Goal: Complete application form

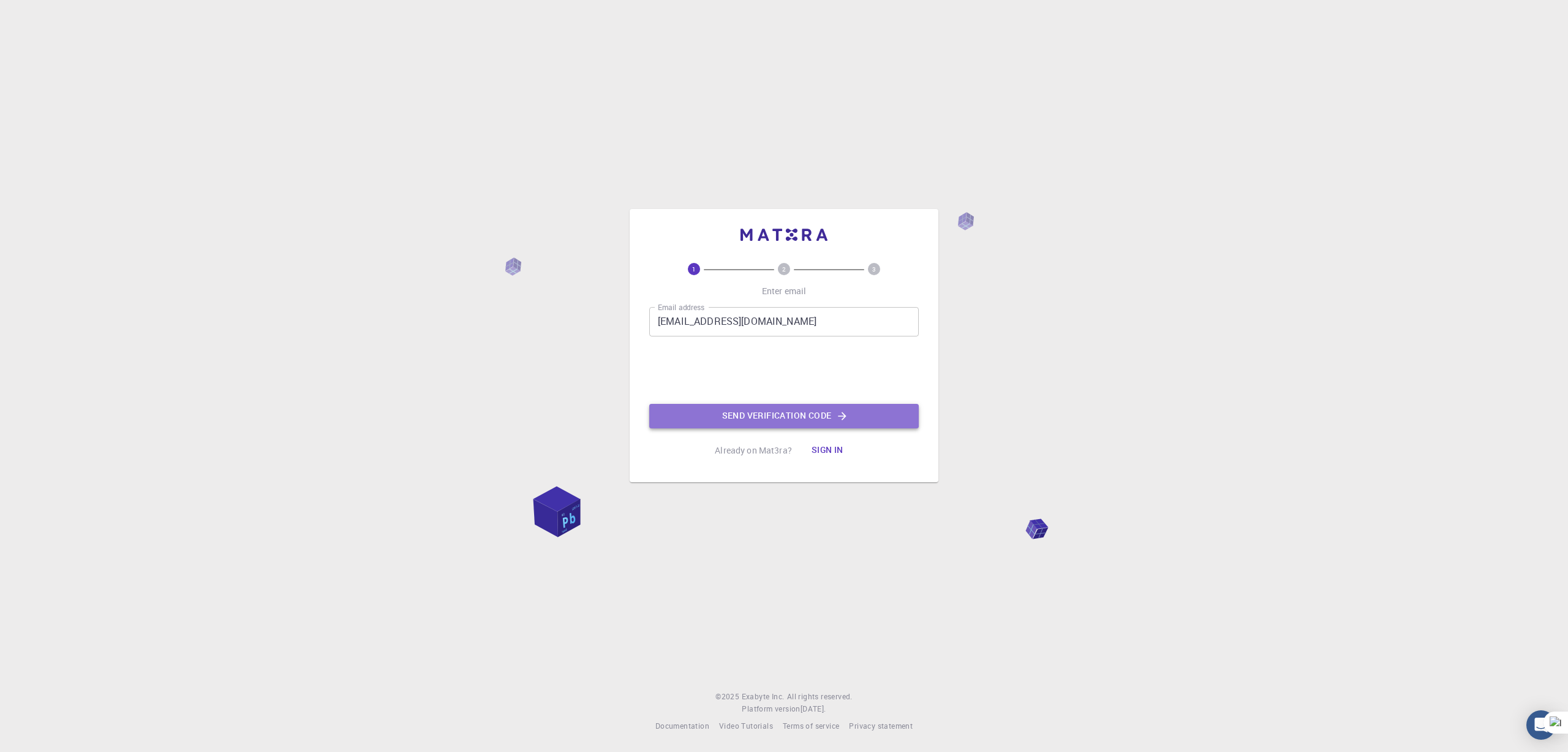
click at [762, 416] on button "Send verification code" at bounding box center [784, 416] width 270 height 24
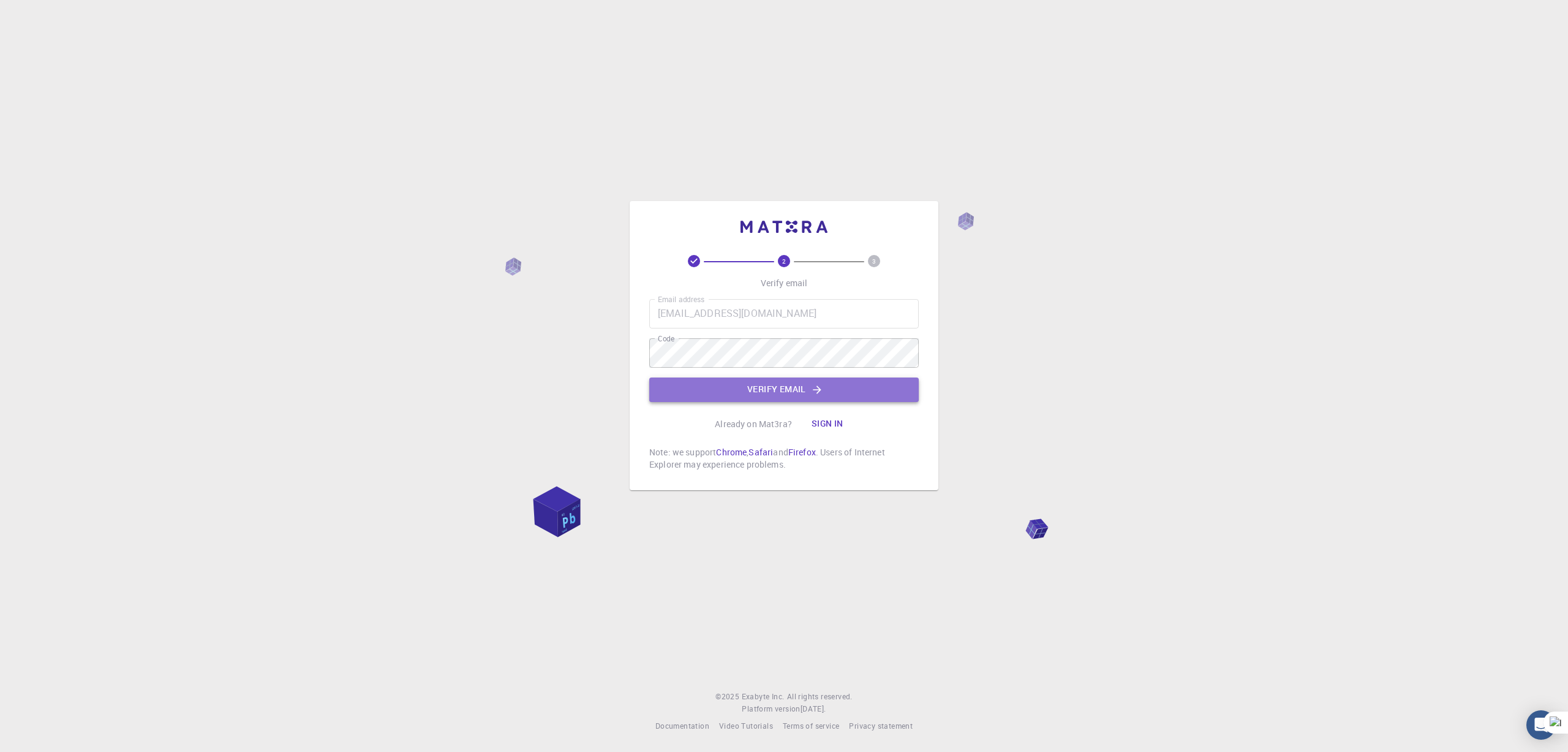
click at [727, 390] on button "Verify email" at bounding box center [784, 390] width 270 height 24
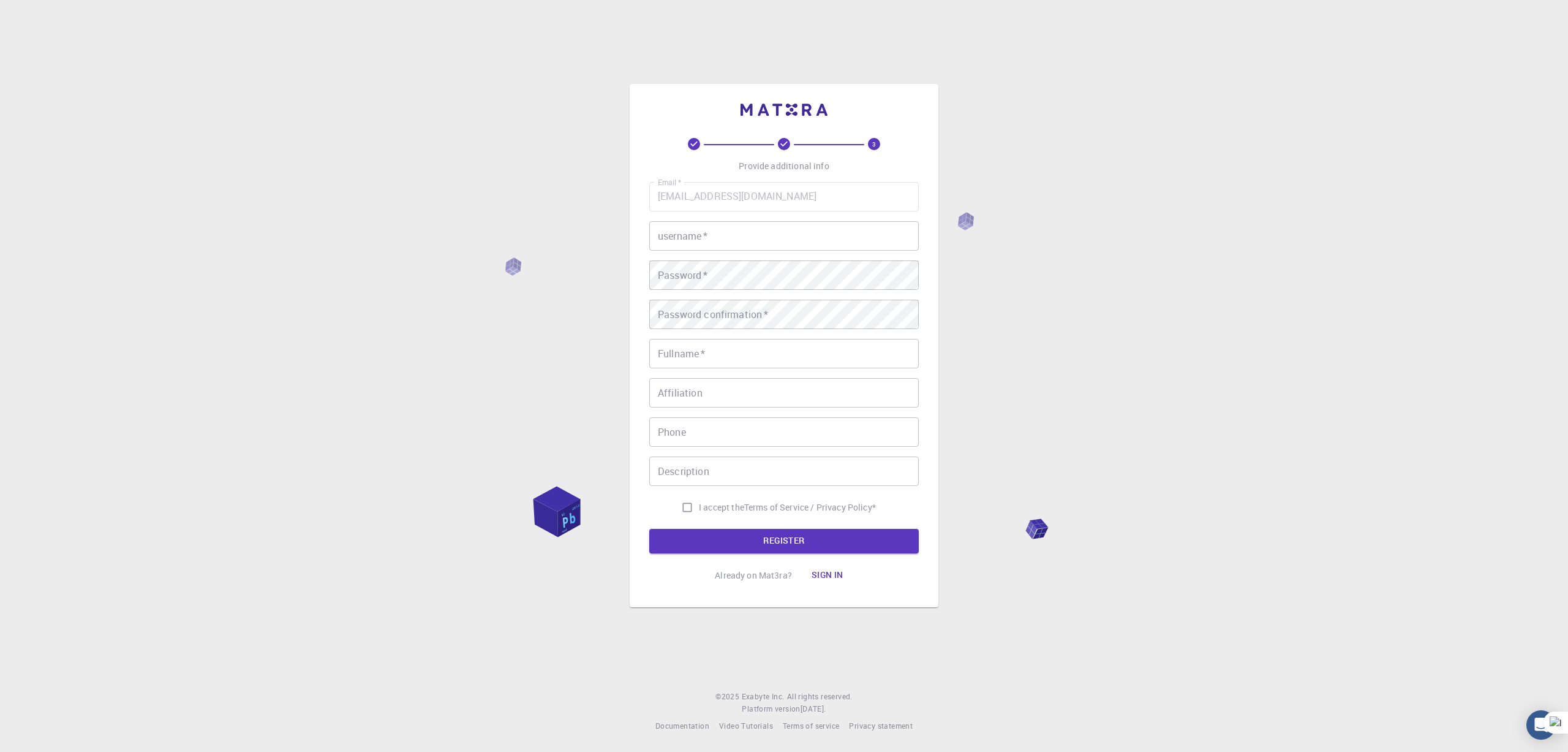
click at [762, 238] on input "username   *" at bounding box center [784, 235] width 270 height 29
type input "h"
type input "hezhu"
type input "[PERSON_NAME]"
click at [679, 507] on input "I accept the Terms of Service / Privacy Policy *" at bounding box center [687, 507] width 23 height 23
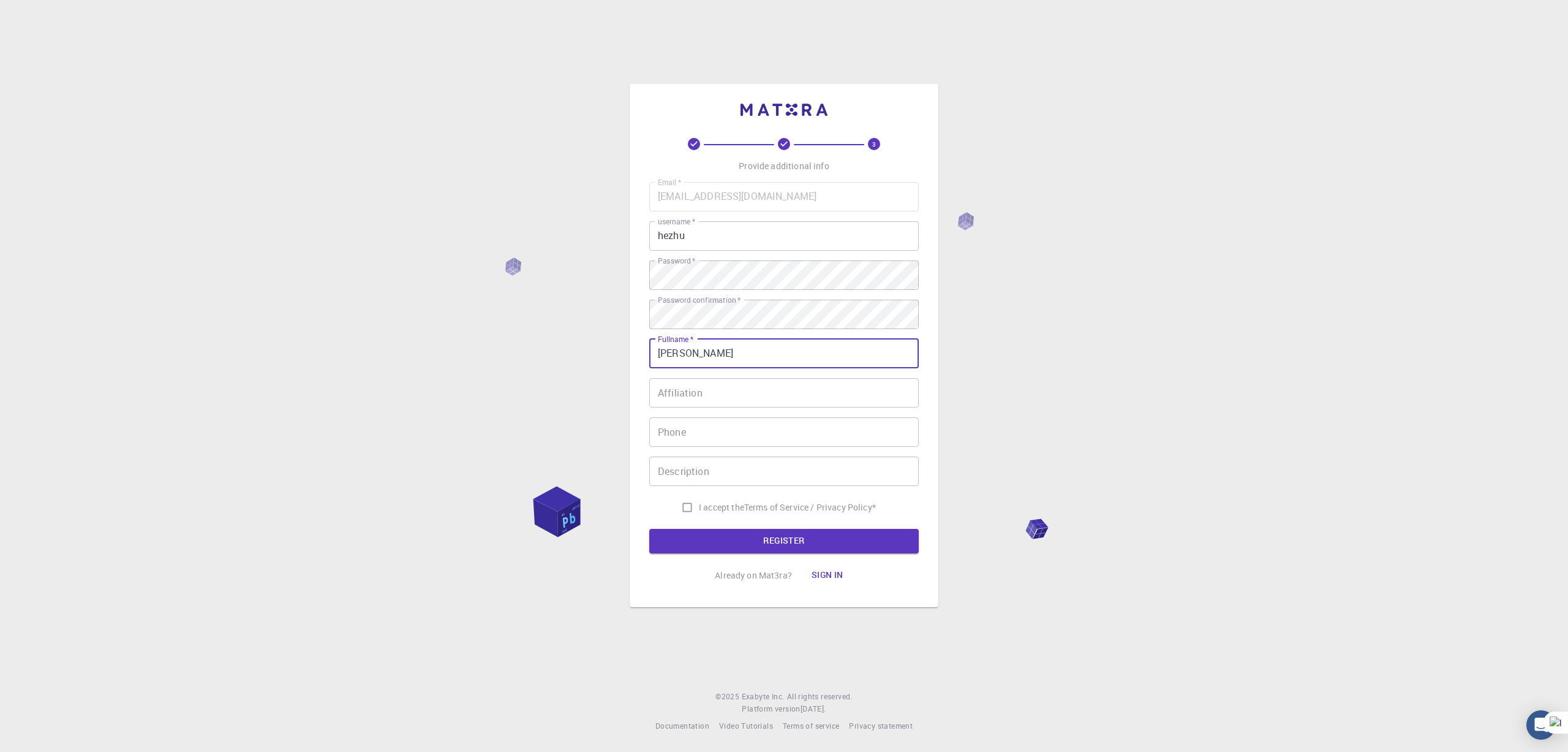
checkbox input "true"
click at [748, 547] on button "REGISTER" at bounding box center [784, 541] width 270 height 24
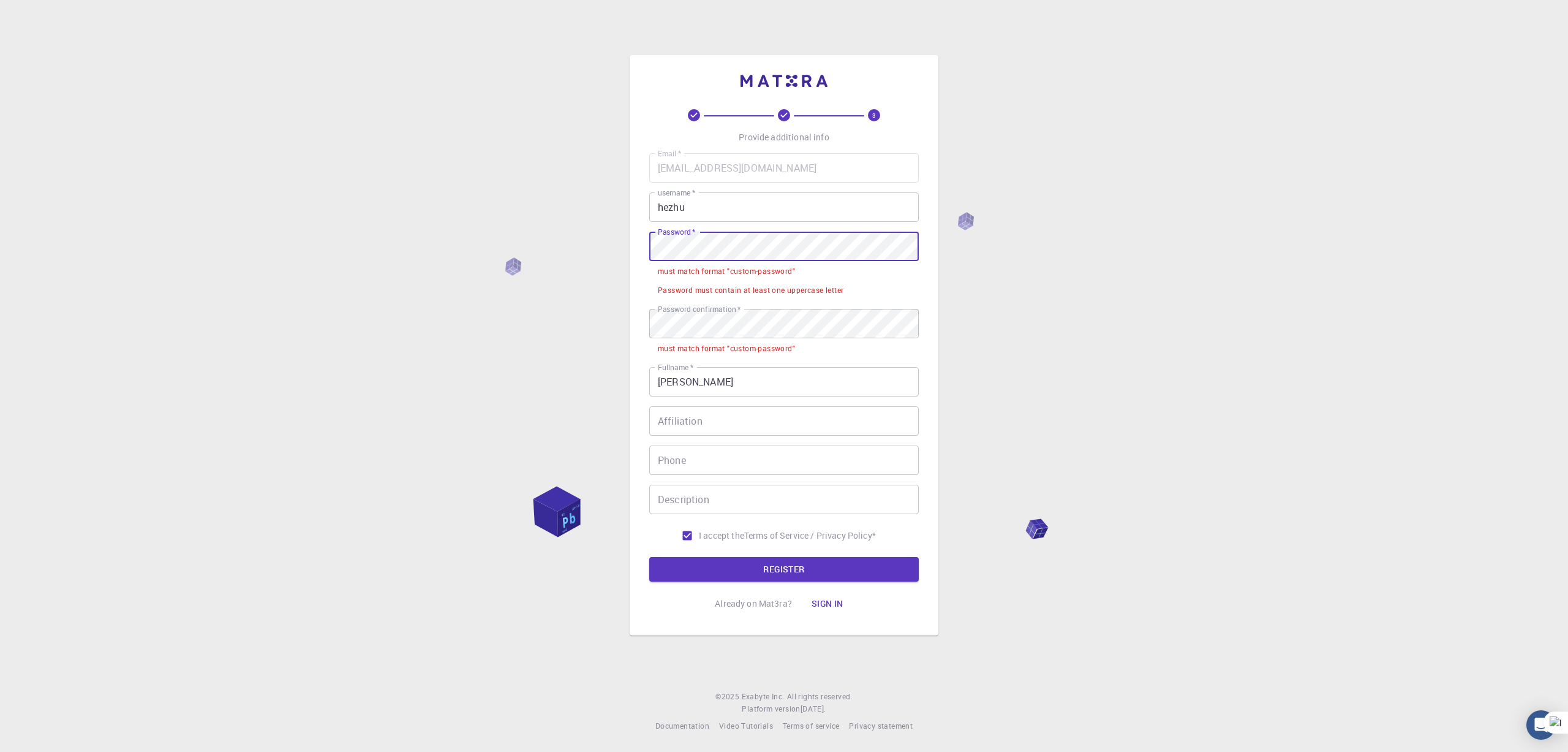
click at [573, 235] on div "3 Provide additional info Email   * [EMAIL_ADDRESS][DOMAIN_NAME] Email   * user…" at bounding box center [784, 376] width 1568 height 752
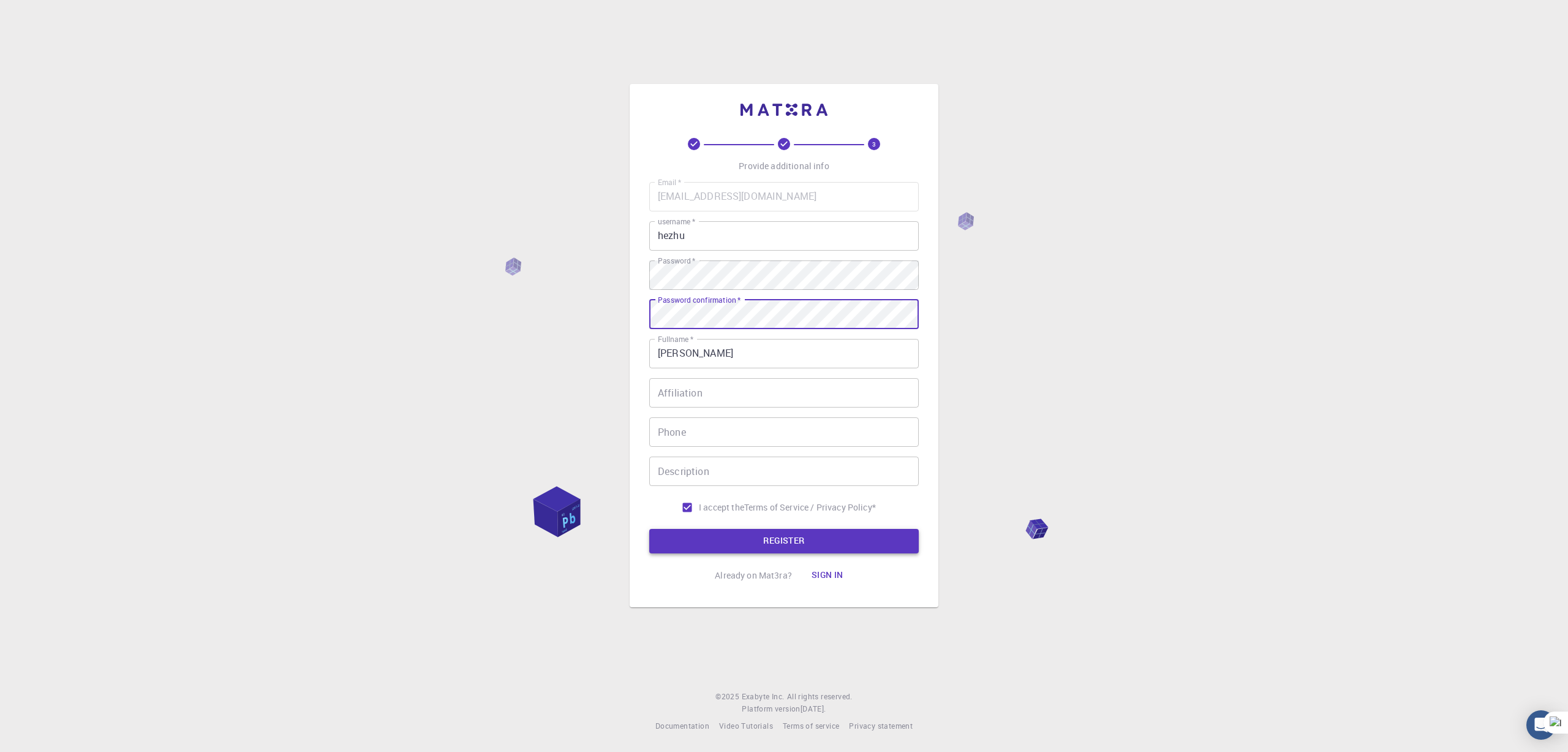
click at [769, 544] on button "REGISTER" at bounding box center [784, 541] width 270 height 24
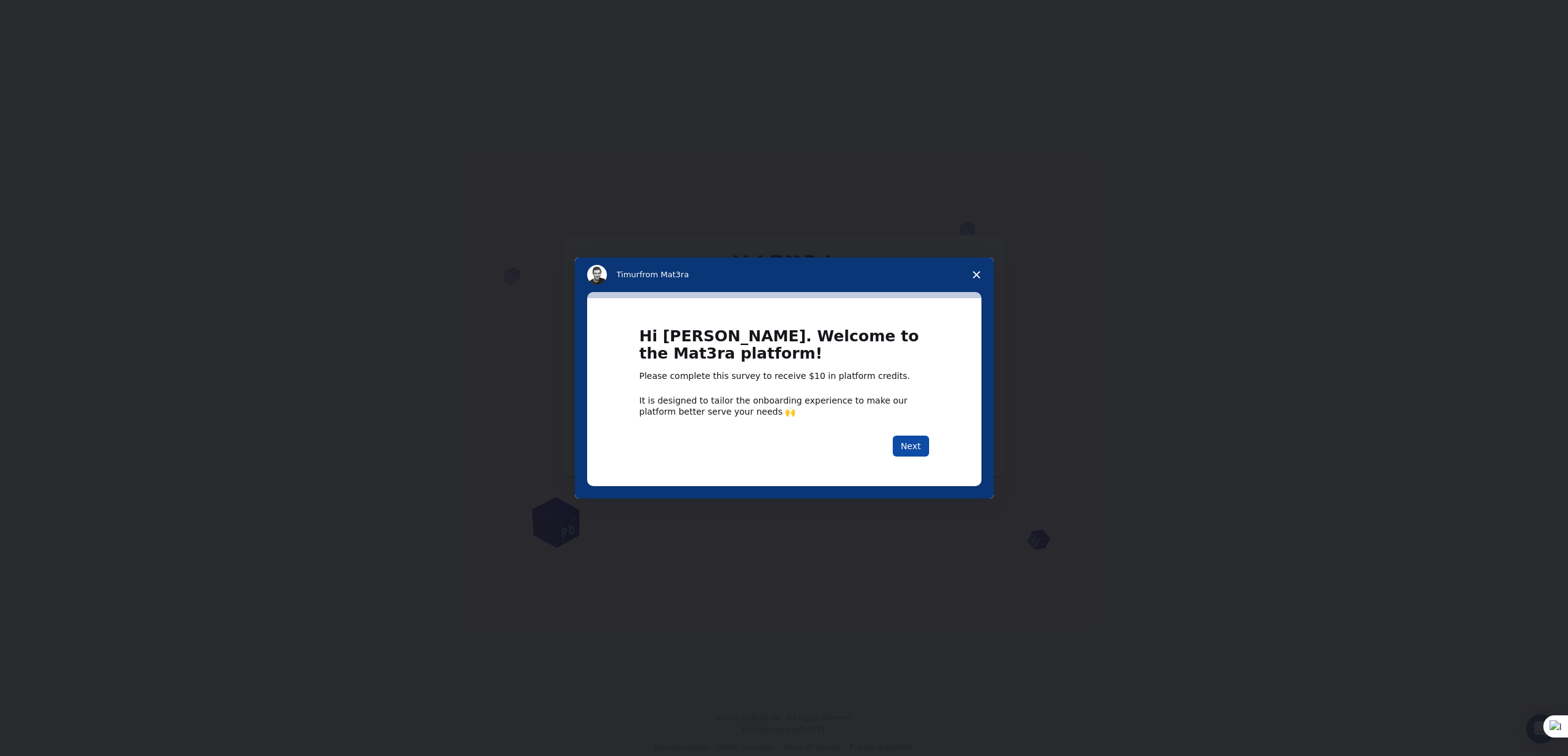
click at [908, 446] on button "Next" at bounding box center [911, 446] width 36 height 21
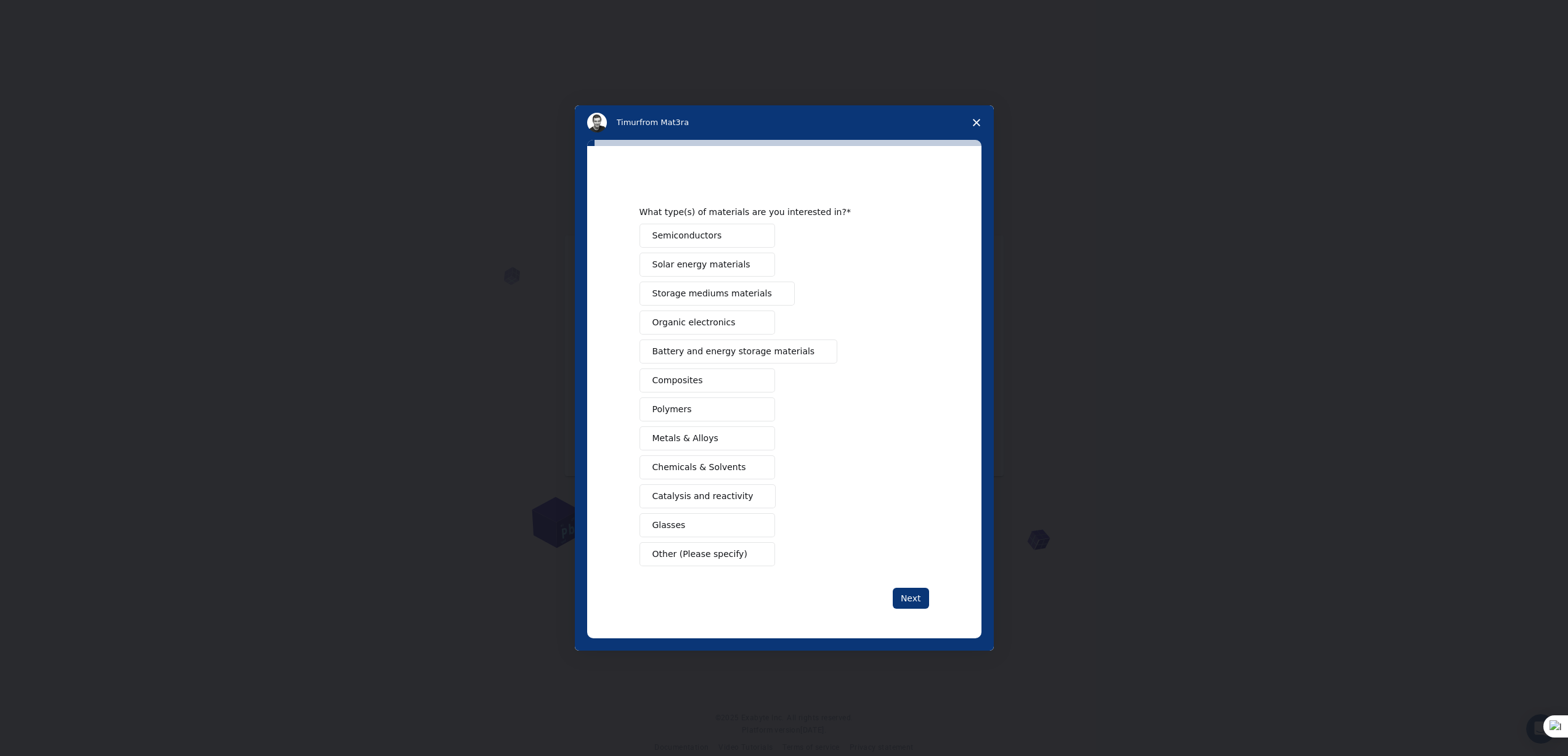
click at [708, 236] on span "Semiconductors" at bounding box center [687, 236] width 69 height 13
click at [709, 267] on span "Solar energy materials" at bounding box center [701, 265] width 98 height 13
click at [714, 290] on span "Storage mediums materials" at bounding box center [712, 294] width 120 height 13
click at [706, 333] on button "Organic electronics" at bounding box center [707, 322] width 136 height 24
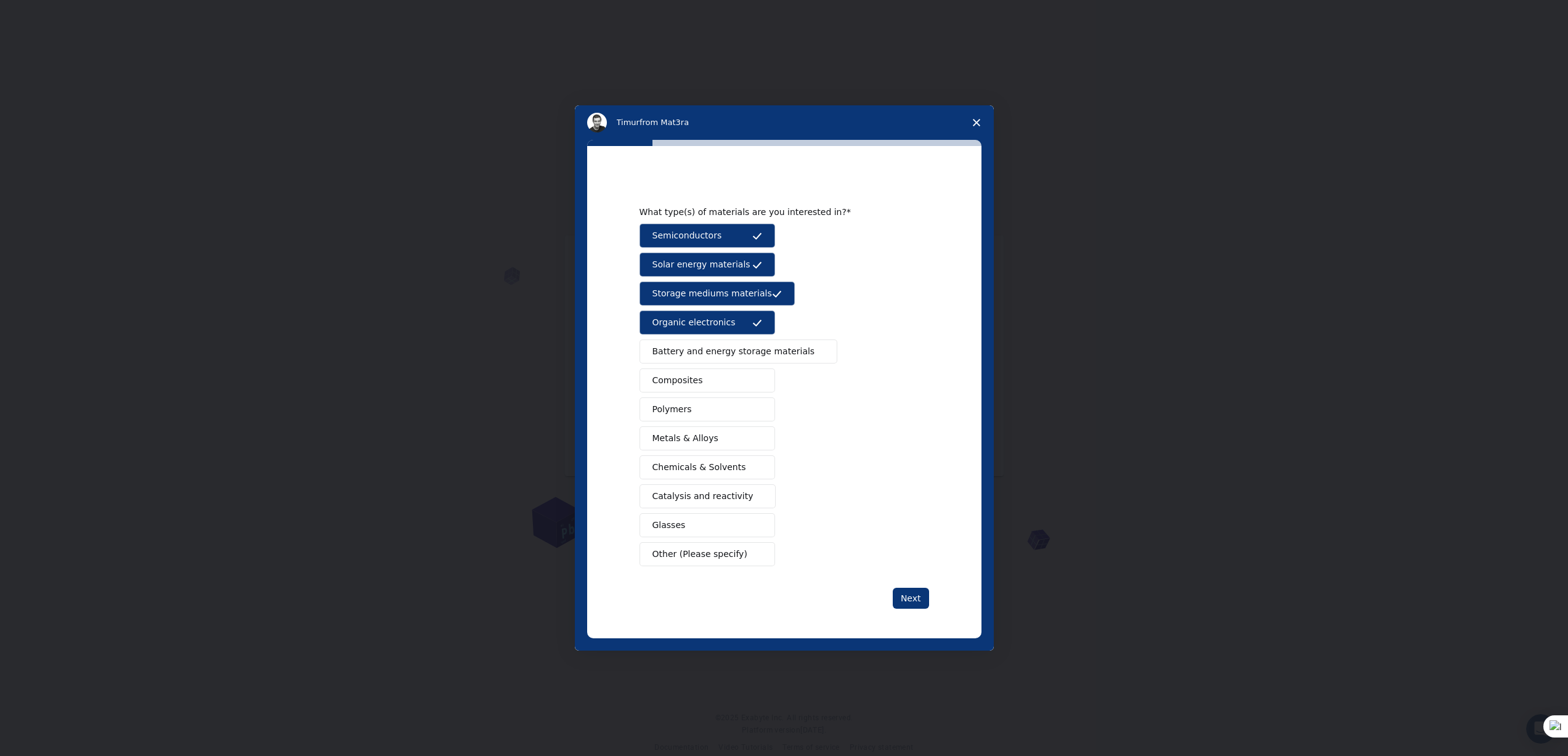
click at [706, 346] on span "Battery and energy storage materials" at bounding box center [733, 351] width 162 height 13
click at [693, 371] on button "Composites" at bounding box center [707, 380] width 136 height 24
click at [691, 408] on button "Polymers" at bounding box center [707, 409] width 136 height 24
click at [686, 435] on span "Metals & Alloys" at bounding box center [685, 439] width 66 height 13
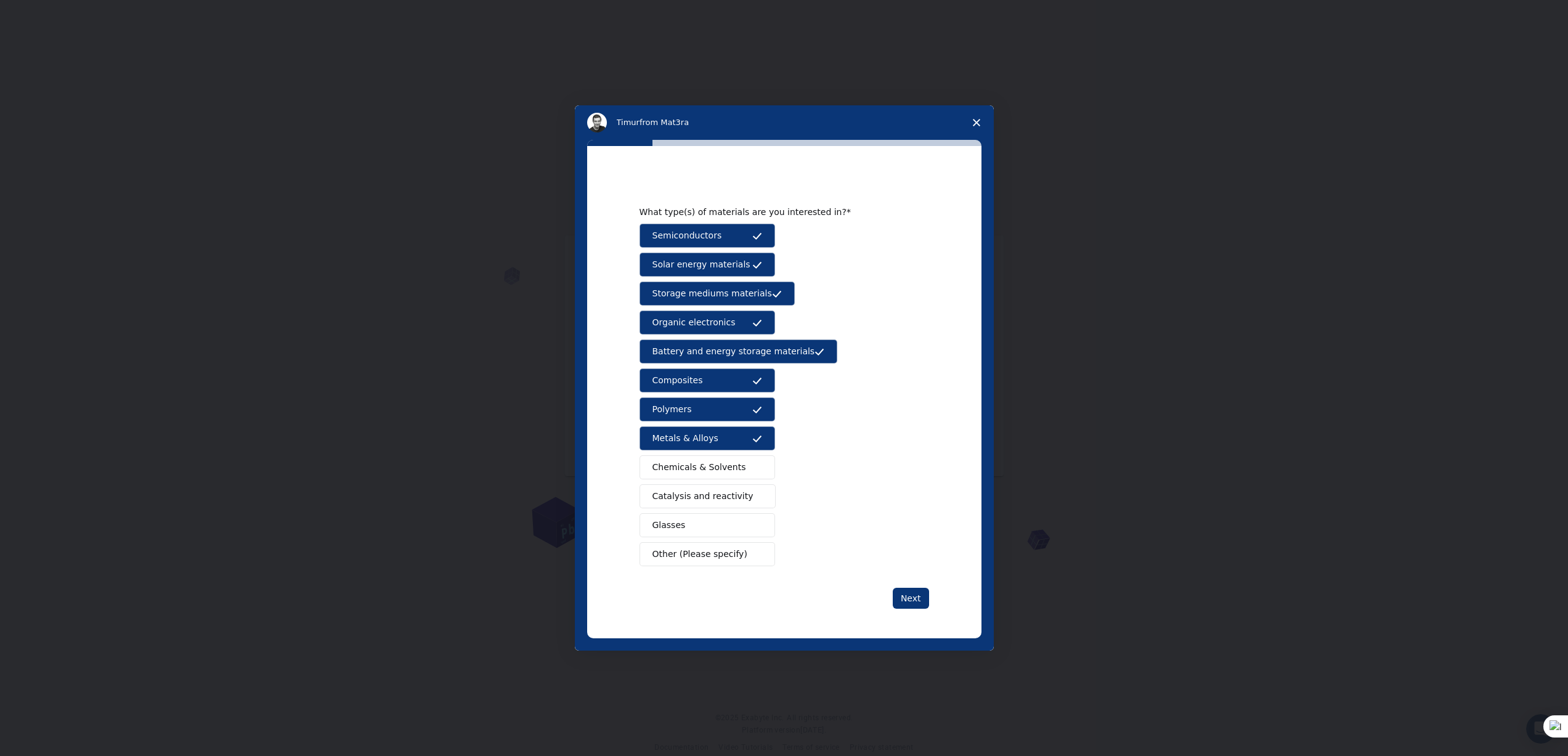
click at [693, 467] on span "Chemicals & Solvents" at bounding box center [699, 467] width 94 height 13
click at [699, 493] on span "Catalysis and reactivity" at bounding box center [703, 496] width 101 height 13
click at [693, 516] on button "Glasses" at bounding box center [707, 524] width 136 height 24
click at [698, 559] on span "Other (Please specify)" at bounding box center [699, 554] width 95 height 13
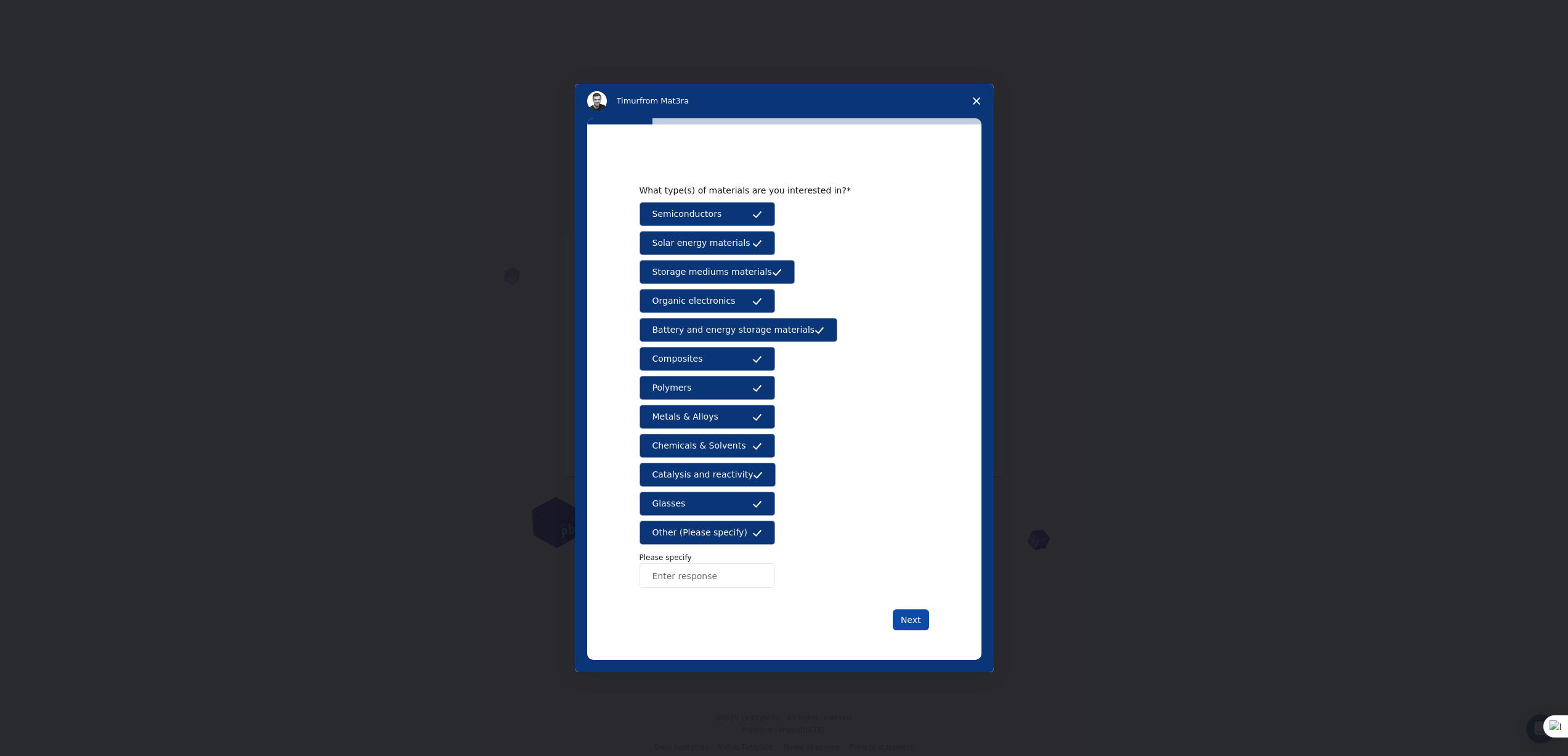
click at [915, 623] on button "Next" at bounding box center [911, 619] width 36 height 21
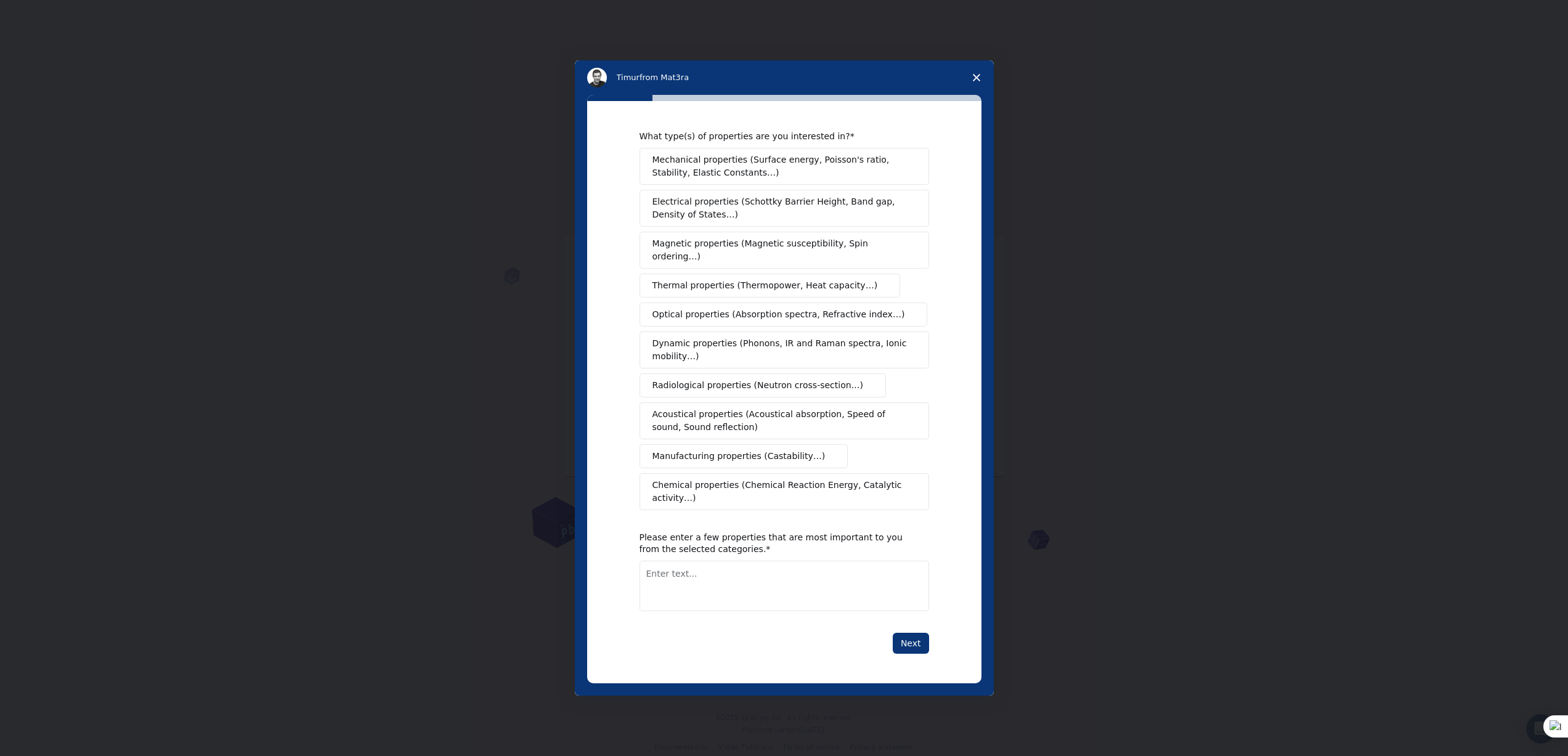
click at [768, 169] on span "Mechanical properties (Surface energy, Poisson's ratio, Stability, Elastic Cons…" at bounding box center [781, 167] width 257 height 26
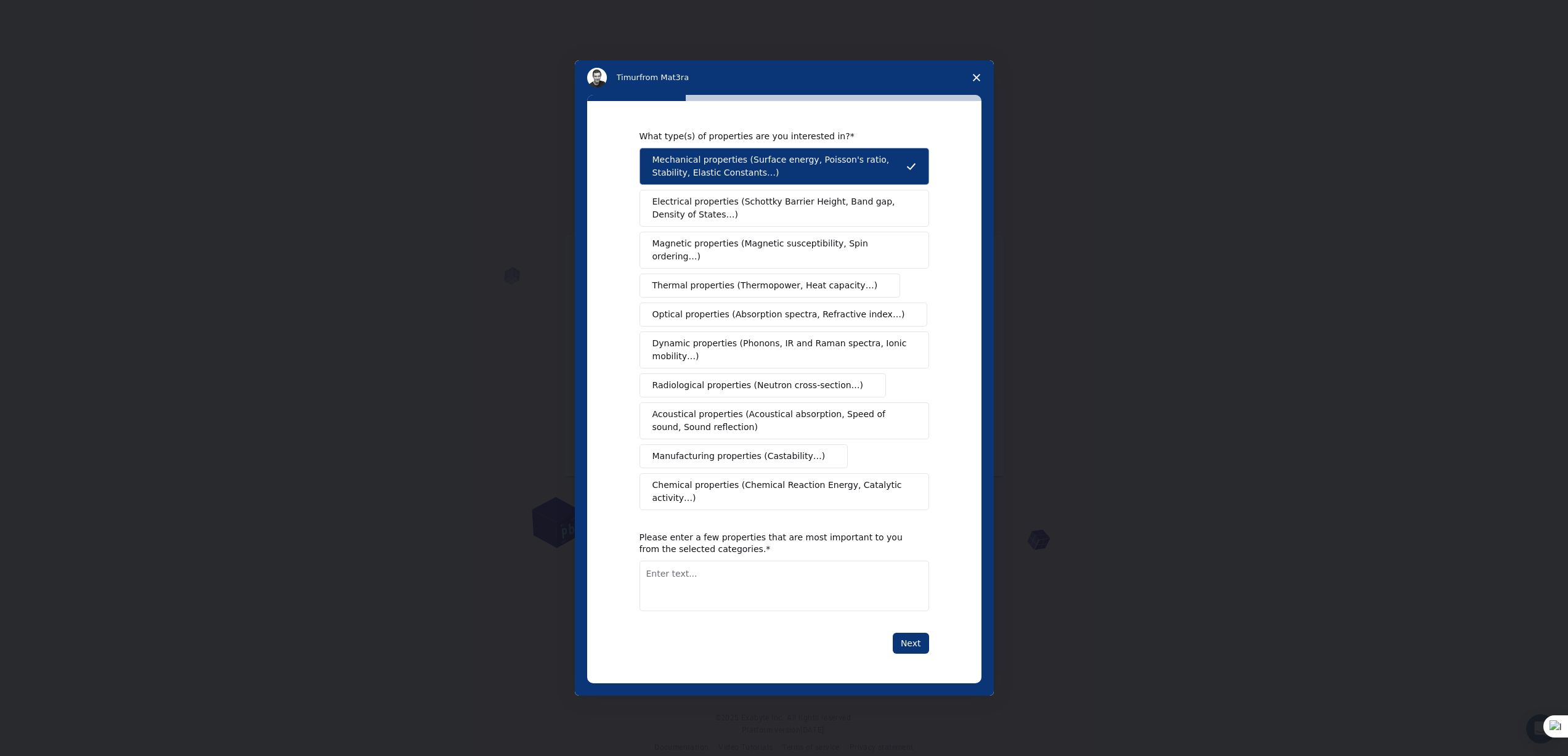
click at [744, 204] on span "Electrical properties (Schottky Barrier Height, Band gap, Density of States…)" at bounding box center [780, 208] width 256 height 26
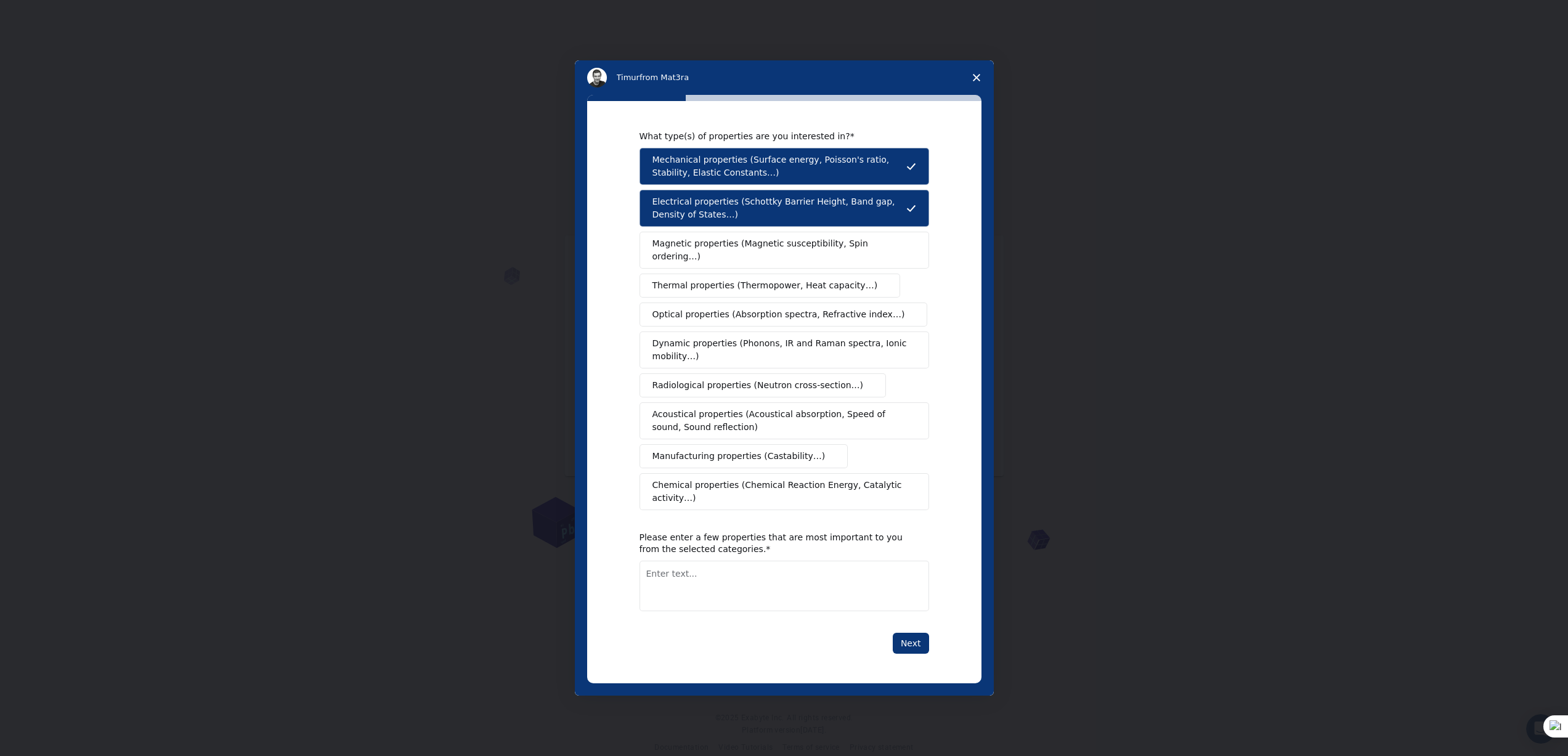
click at [733, 243] on span "Magnetic properties (Magnetic susceptibility, Spin ordering…)" at bounding box center [779, 250] width 255 height 26
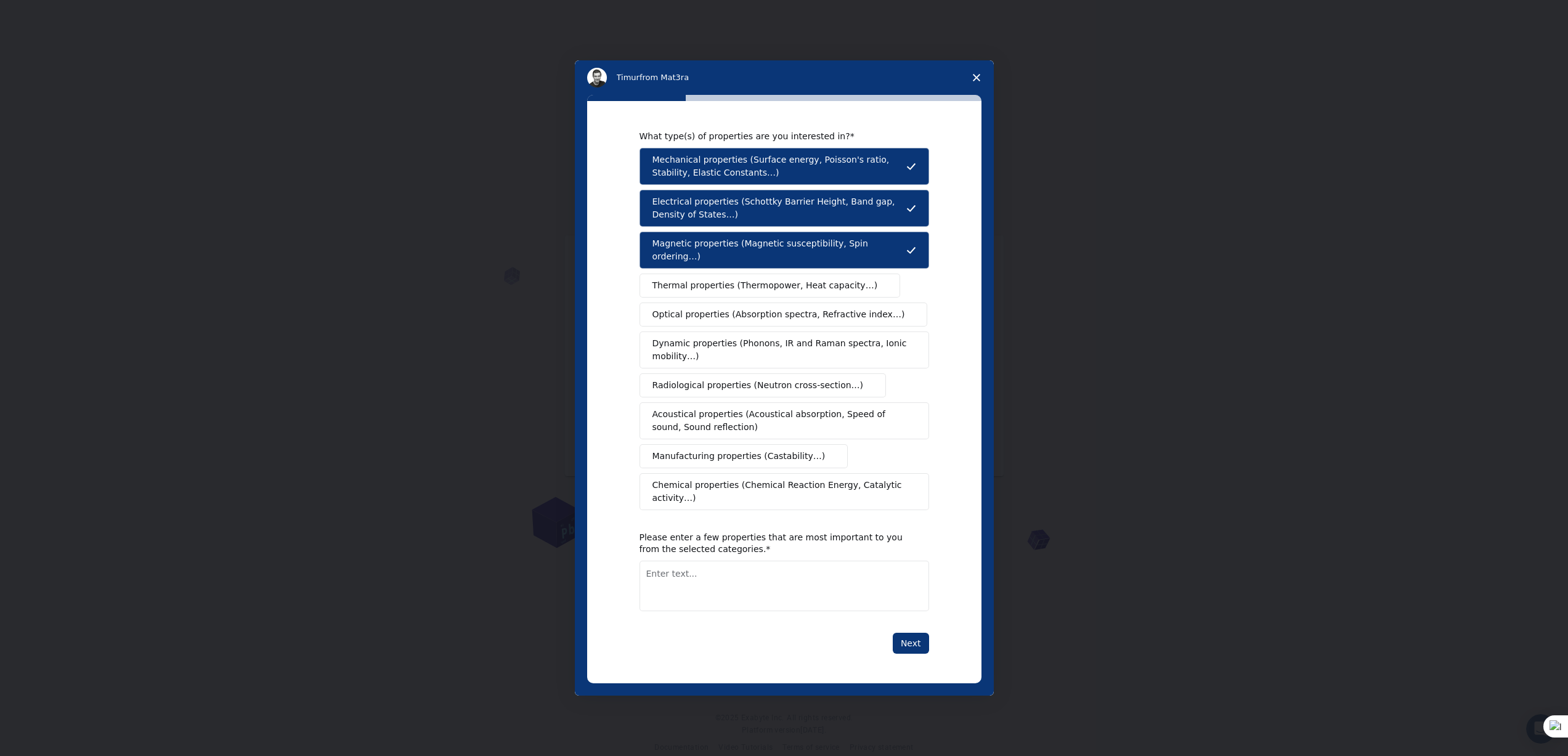
click at [732, 285] on span "Thermal properties (Thermopower, Heat capacity…)" at bounding box center [765, 286] width 226 height 13
click at [727, 322] on button "Optical properties (Absorption spectra, Refractive index…)" at bounding box center [784, 314] width 289 height 24
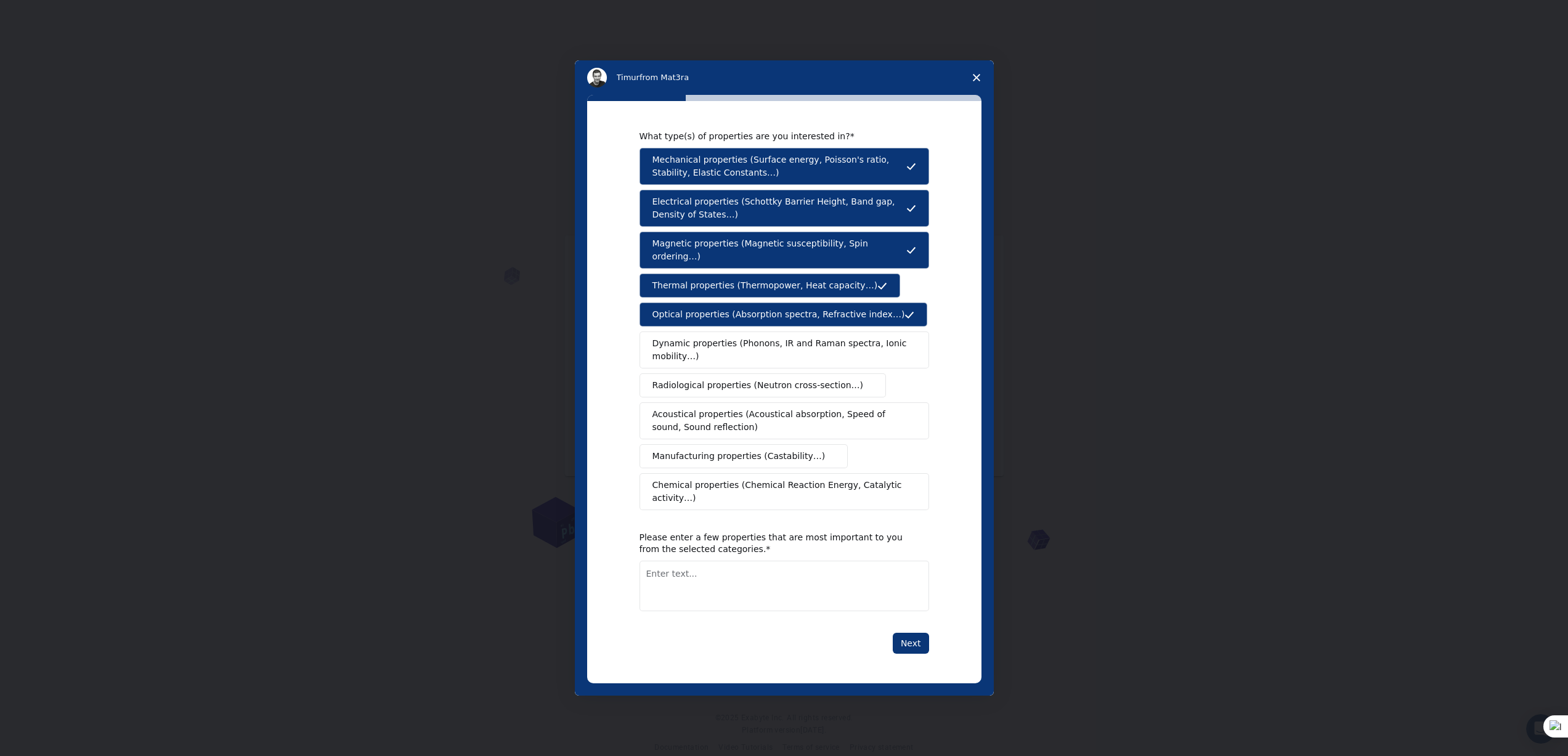
click at [723, 352] on span "Dynamic properties (Phonons, IR and Raman spectra, Ionic mobility…)" at bounding box center [780, 350] width 255 height 26
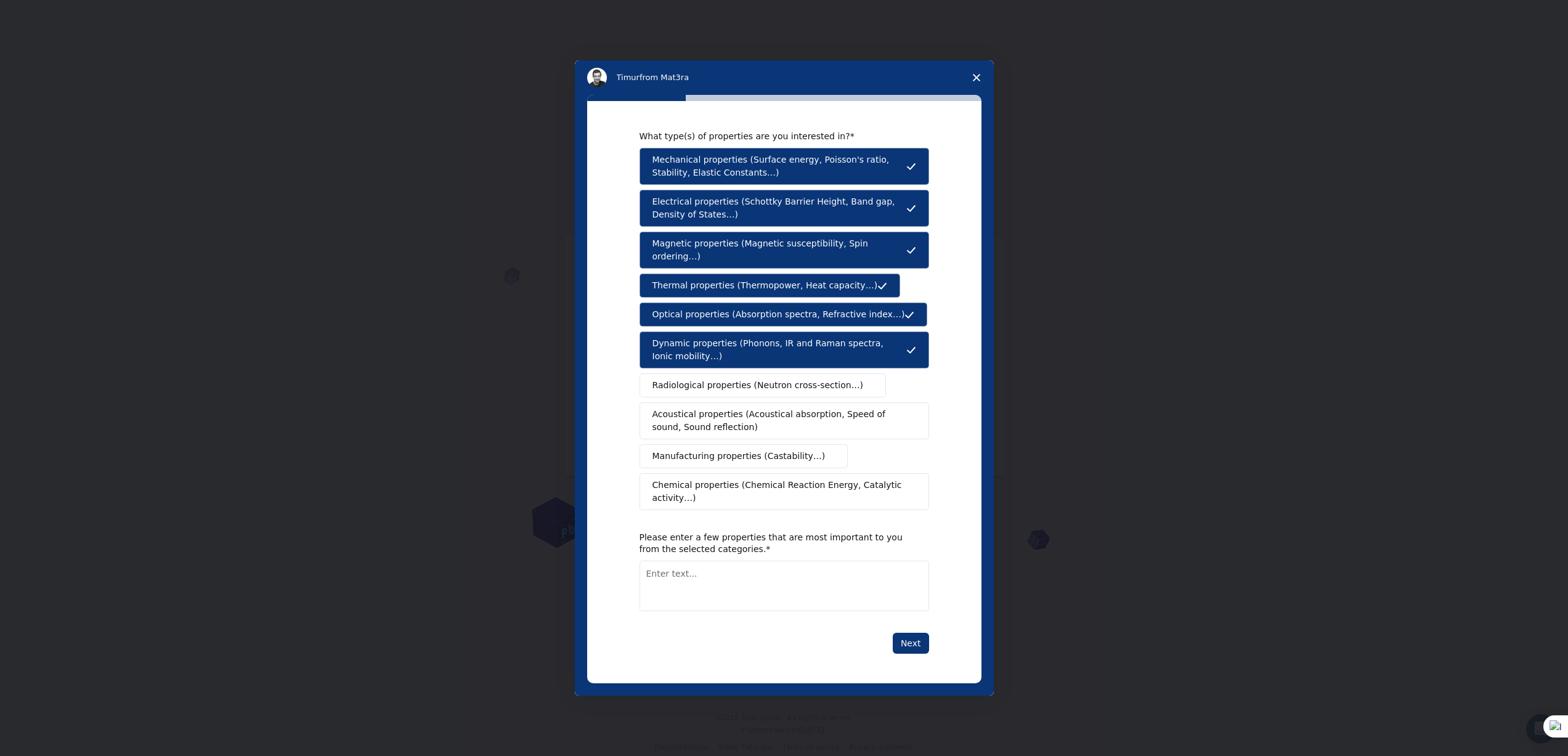
click at [717, 378] on button "Radiological properties (Neutron cross-section…)" at bounding box center [763, 384] width 247 height 24
click at [715, 415] on span "Acoustical properties (Acoustical absorption, Speed of sound, Sound reflection)" at bounding box center [780, 421] width 256 height 26
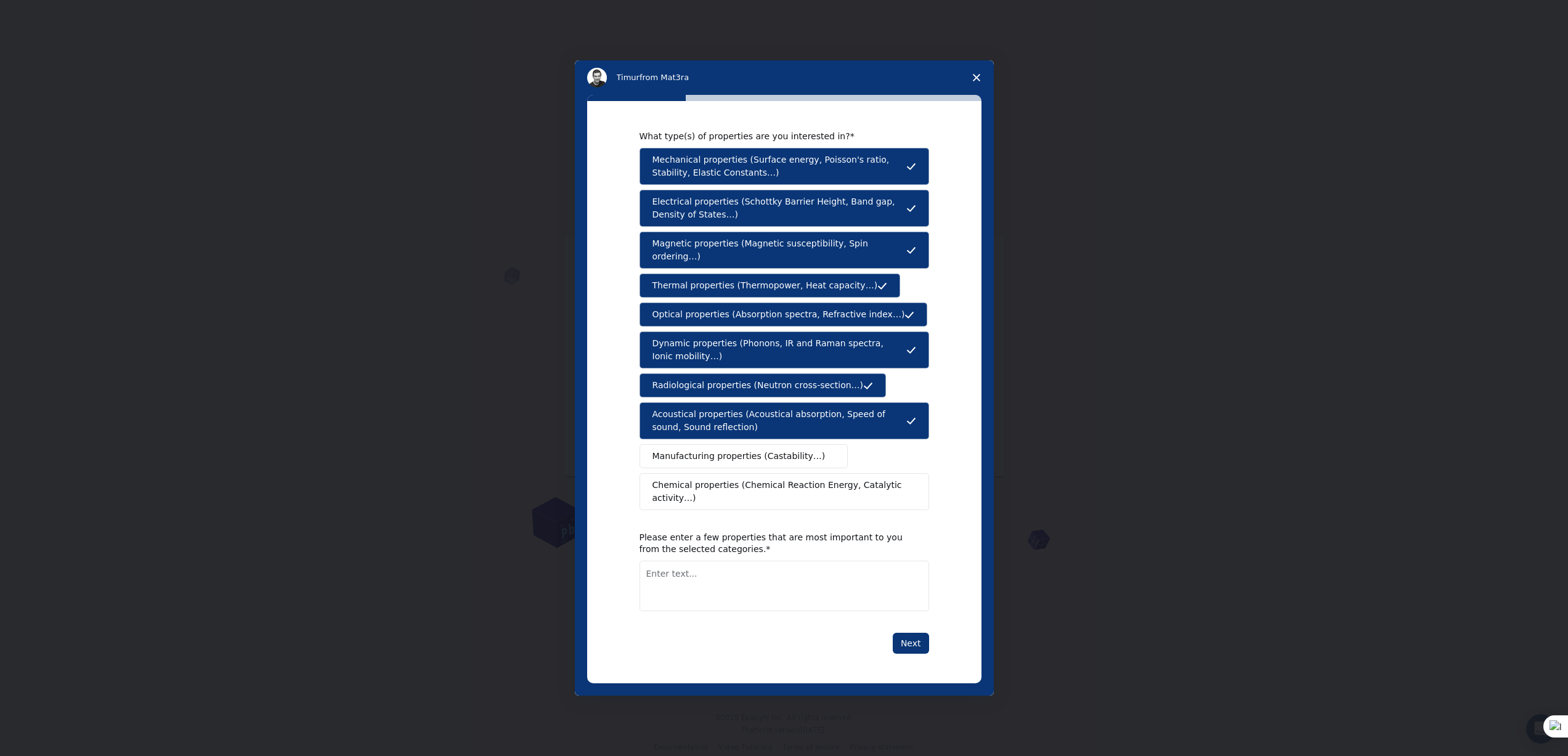
click at [706, 463] on button "Manufacturing properties (Castability…)" at bounding box center [743, 456] width 209 height 24
click at [696, 488] on span "Chemical properties (Chemical Reaction Energy, Catalytic activity…)" at bounding box center [779, 491] width 255 height 26
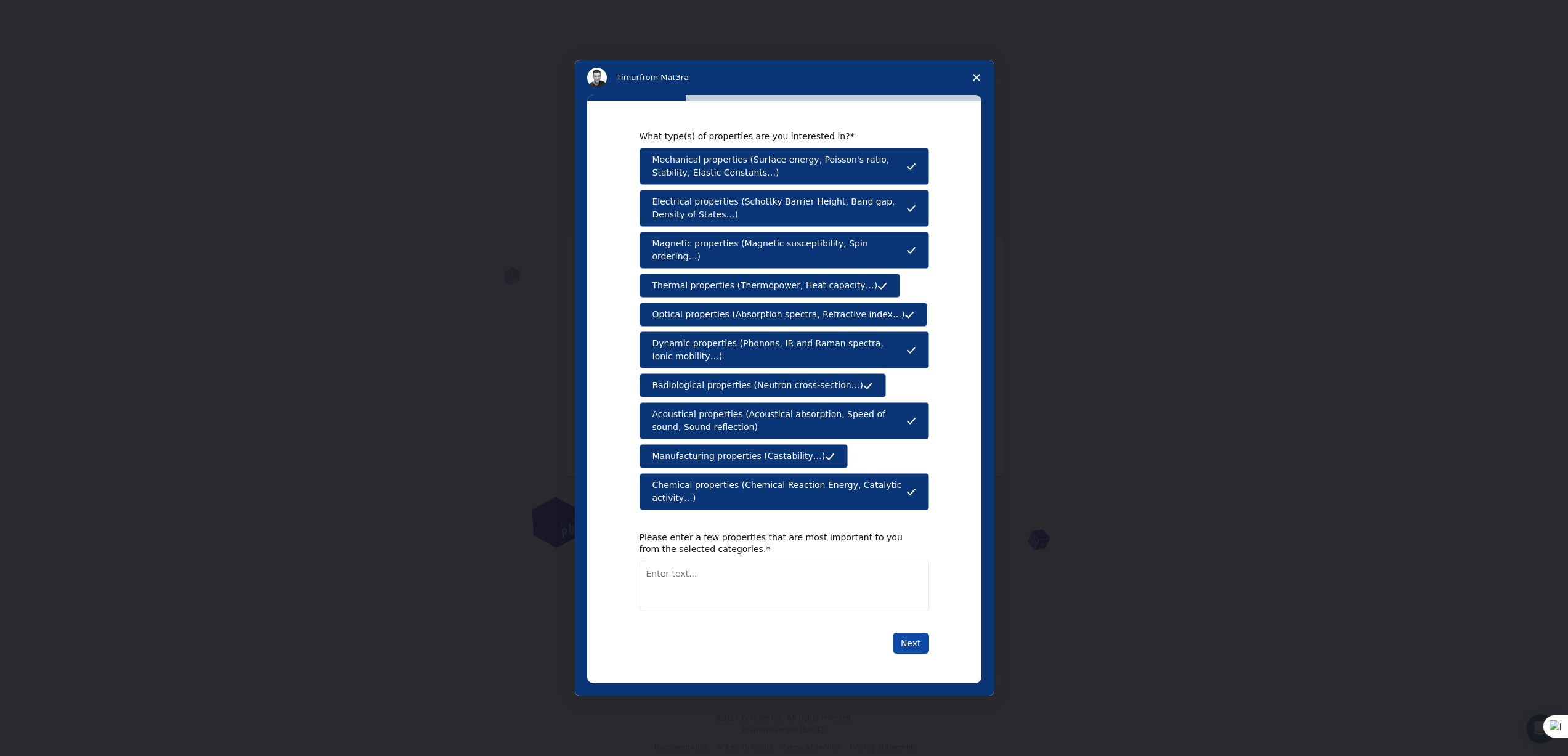
click at [913, 643] on button "Next" at bounding box center [911, 643] width 36 height 21
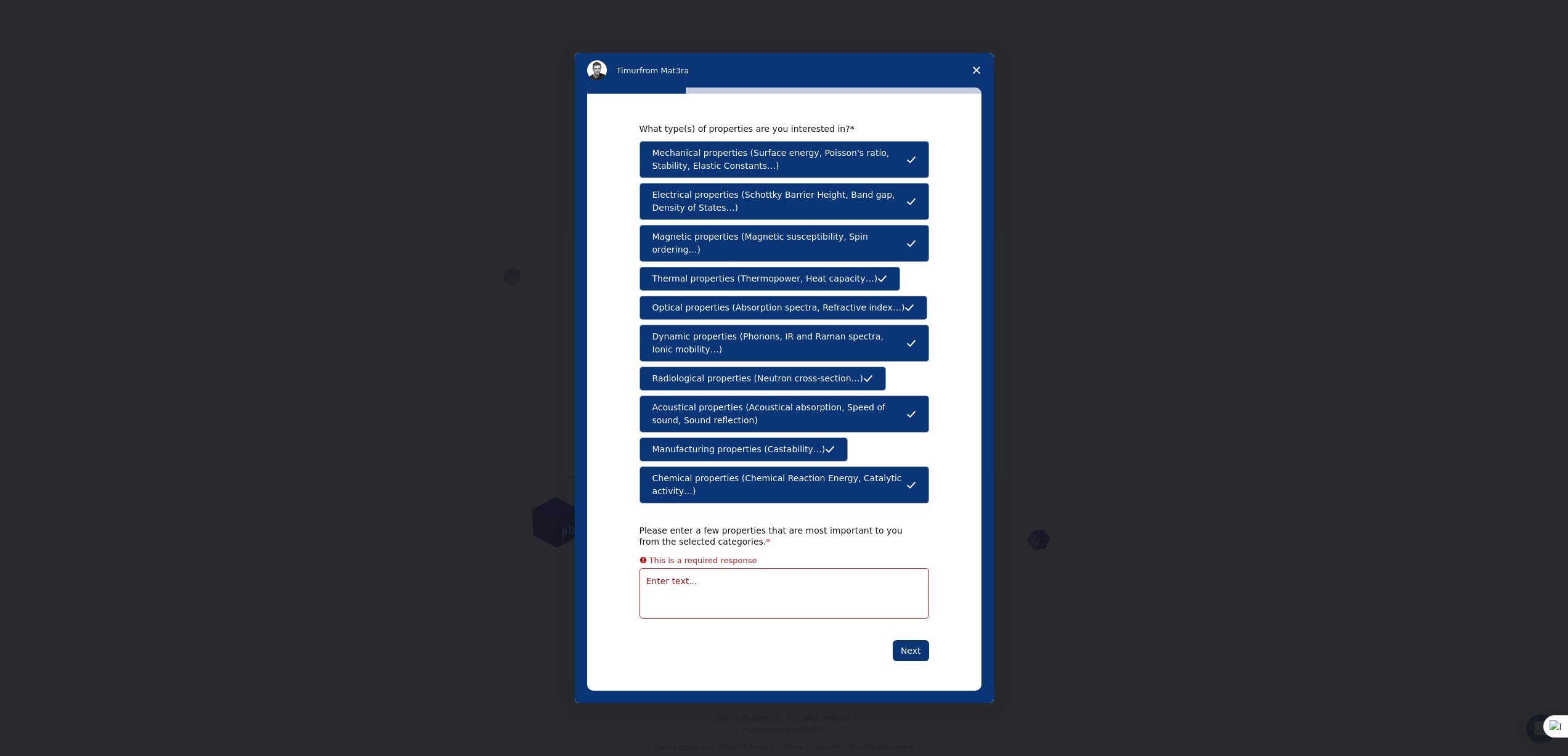
click at [735, 588] on textarea "Enter text..." at bounding box center [784, 593] width 289 height 50
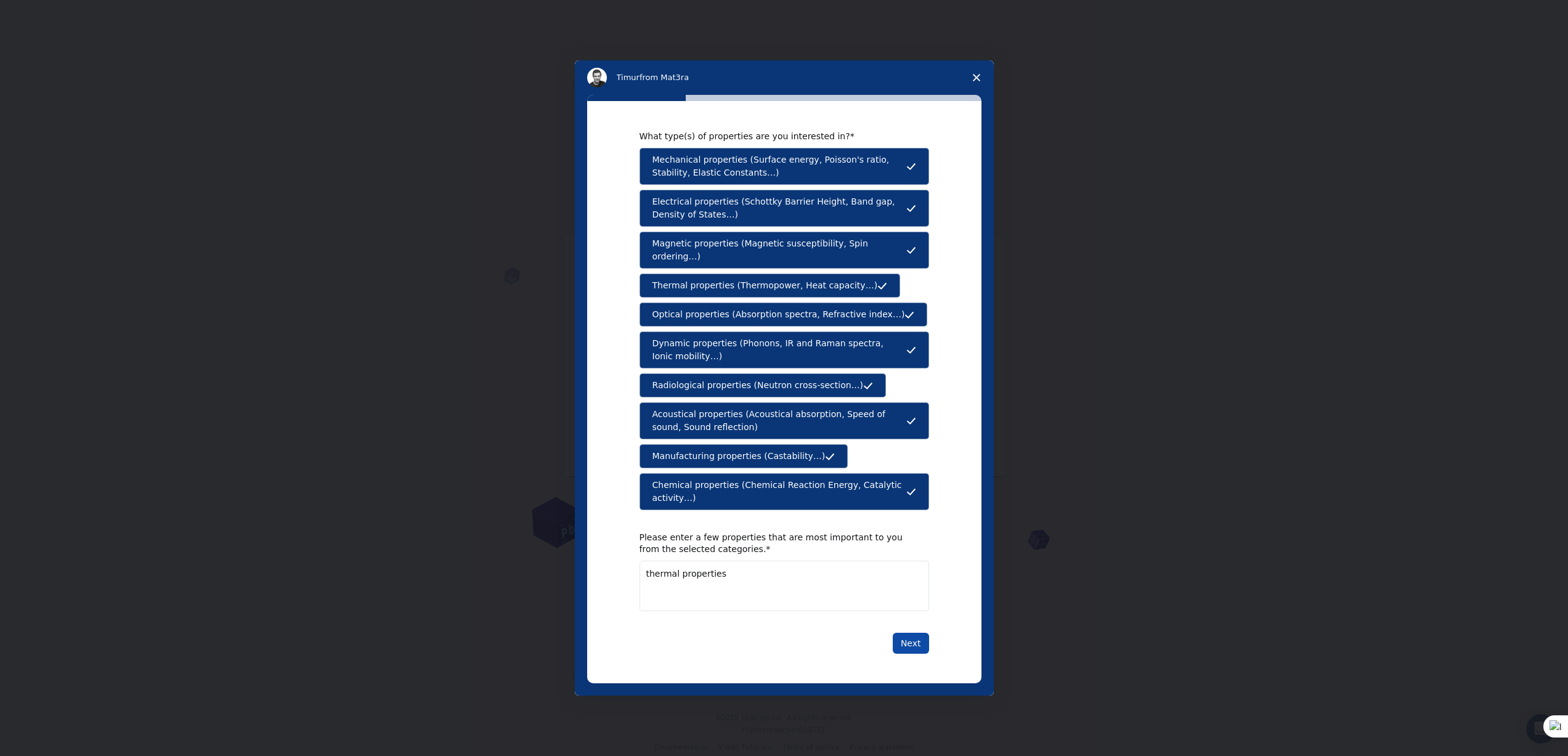
type textarea "thermal properties"
click at [912, 643] on button "Next" at bounding box center [911, 643] width 36 height 21
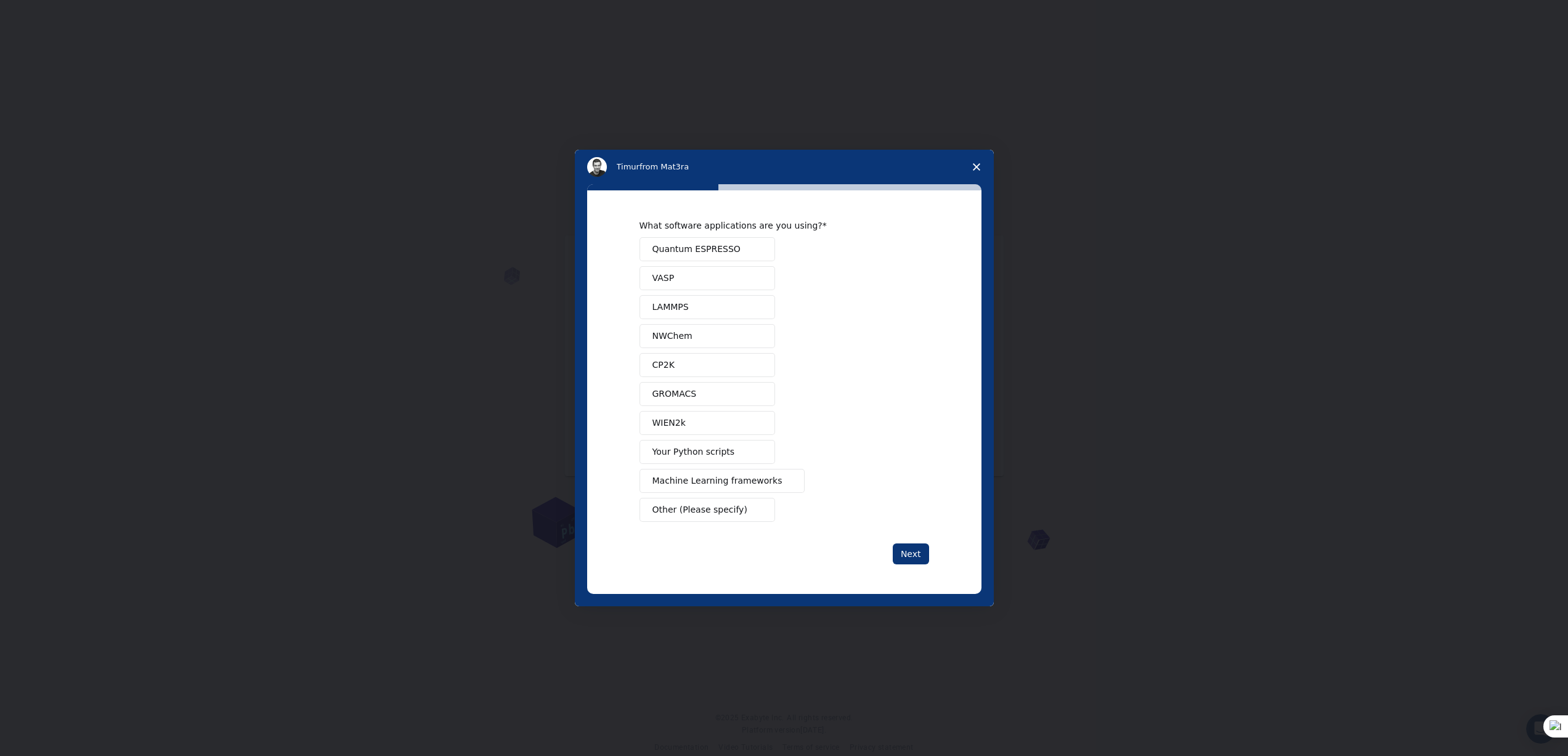
click at [723, 287] on button "VASP" at bounding box center [707, 278] width 136 height 24
click at [736, 245] on button "Quantum ESPRESSO" at bounding box center [707, 249] width 136 height 24
click at [718, 311] on button "LAMMPS" at bounding box center [707, 307] width 136 height 24
click at [737, 422] on button "WIEN2k" at bounding box center [707, 423] width 136 height 24
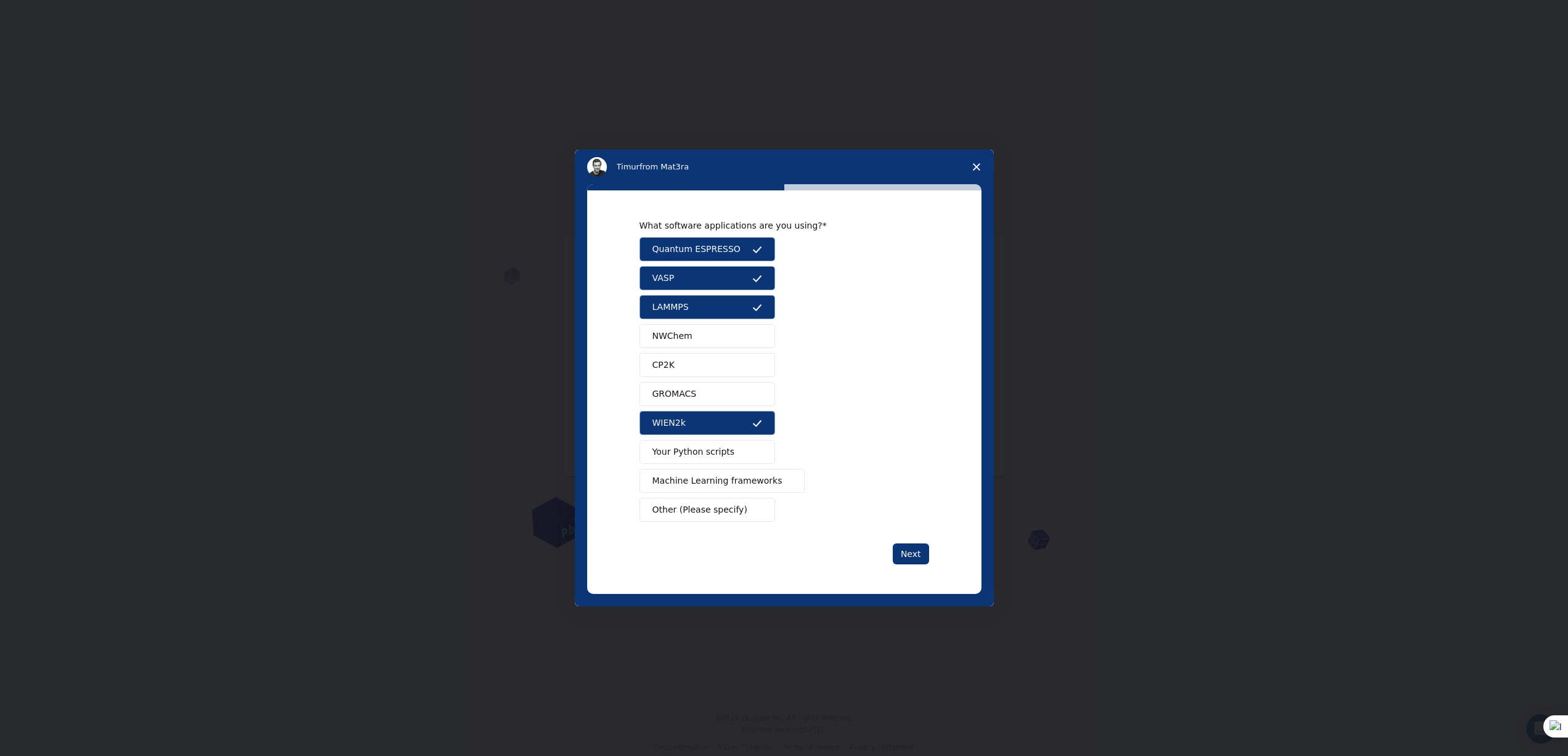
click at [745, 454] on button "Your Python scripts" at bounding box center [707, 452] width 136 height 24
click at [746, 482] on span "Machine Learning frameworks" at bounding box center [717, 480] width 130 height 13
click at [912, 561] on button "Next" at bounding box center [911, 553] width 36 height 21
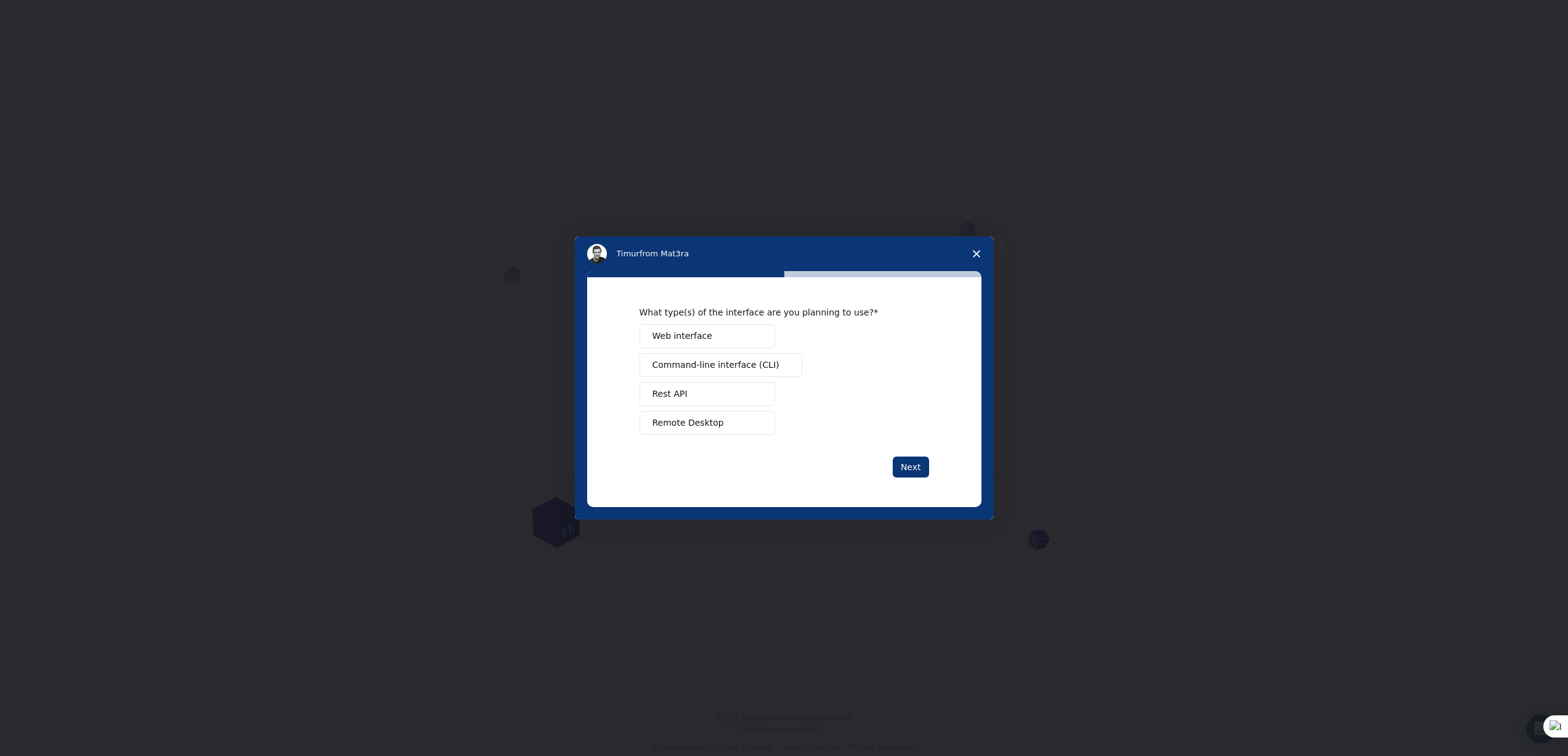
click at [733, 356] on button "Command-line interface (CLI)" at bounding box center [720, 364] width 162 height 24
click at [732, 338] on button "Web interface" at bounding box center [707, 335] width 136 height 24
click at [727, 393] on button "Rest API" at bounding box center [707, 393] width 136 height 24
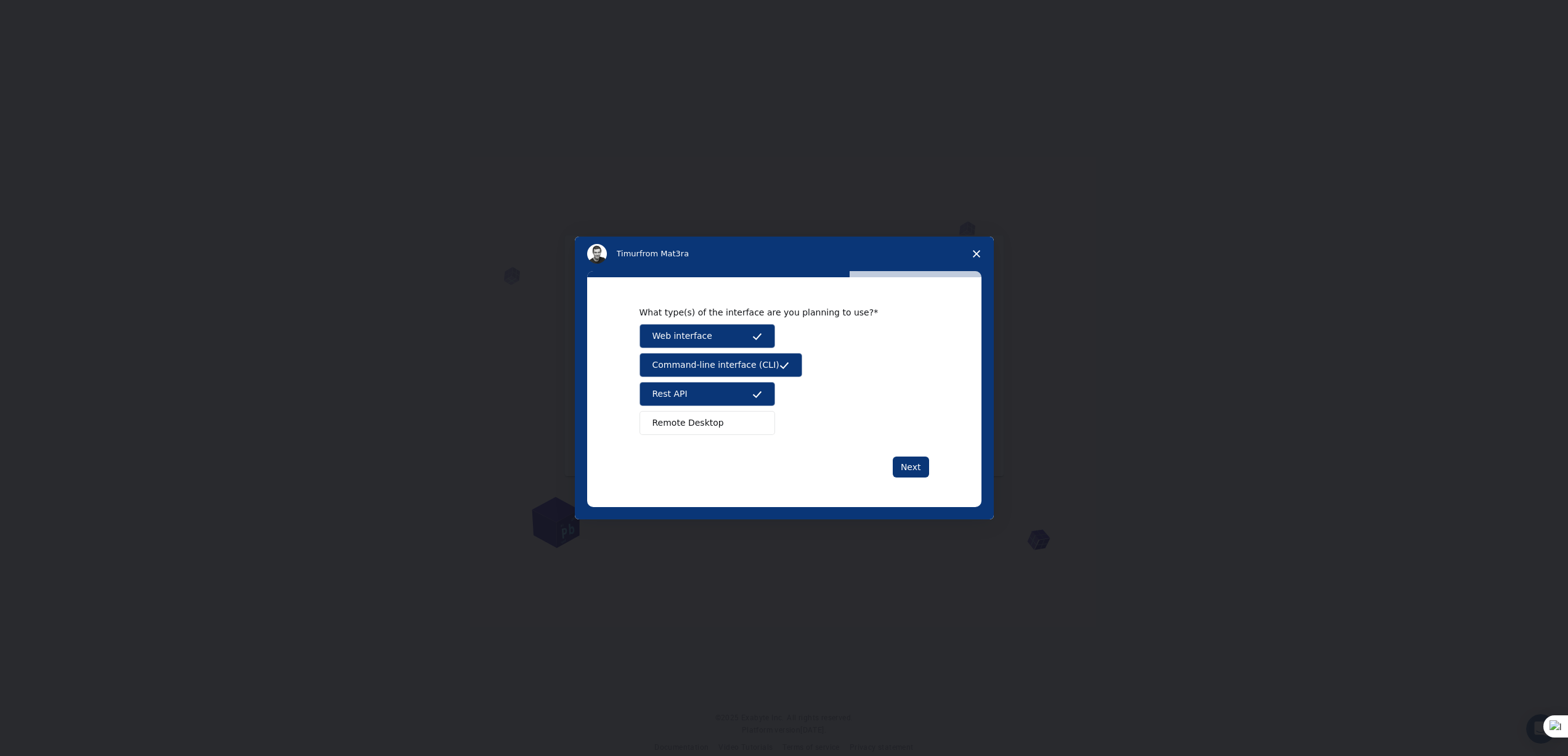
click at [738, 423] on button "Remote Desktop" at bounding box center [707, 423] width 136 height 24
click at [908, 463] on button "Next" at bounding box center [911, 467] width 36 height 21
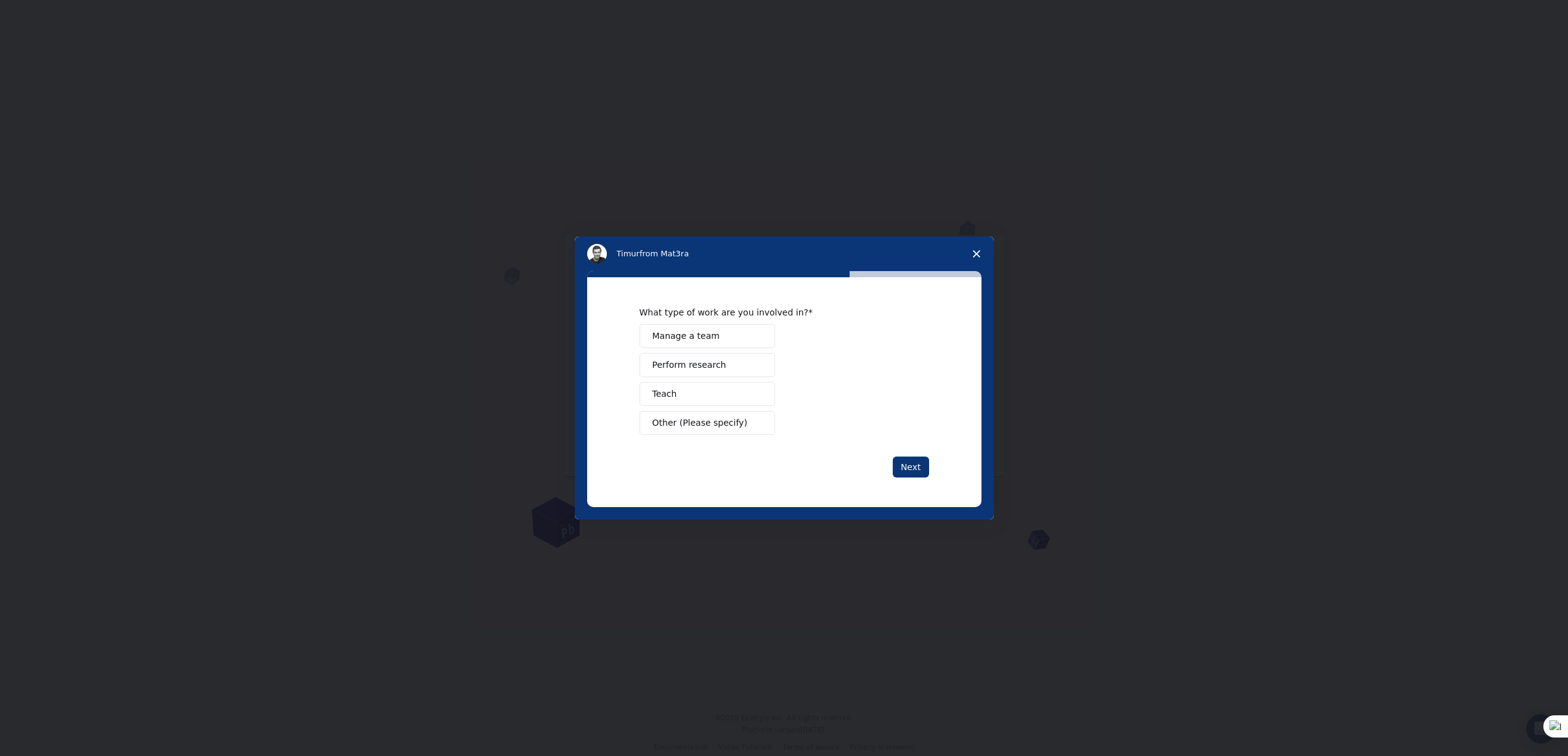
click at [730, 330] on button "Manage a team" at bounding box center [707, 335] width 136 height 24
click at [732, 361] on button "Perform research" at bounding box center [707, 364] width 136 height 24
click at [732, 395] on button "Teach" at bounding box center [707, 393] width 136 height 24
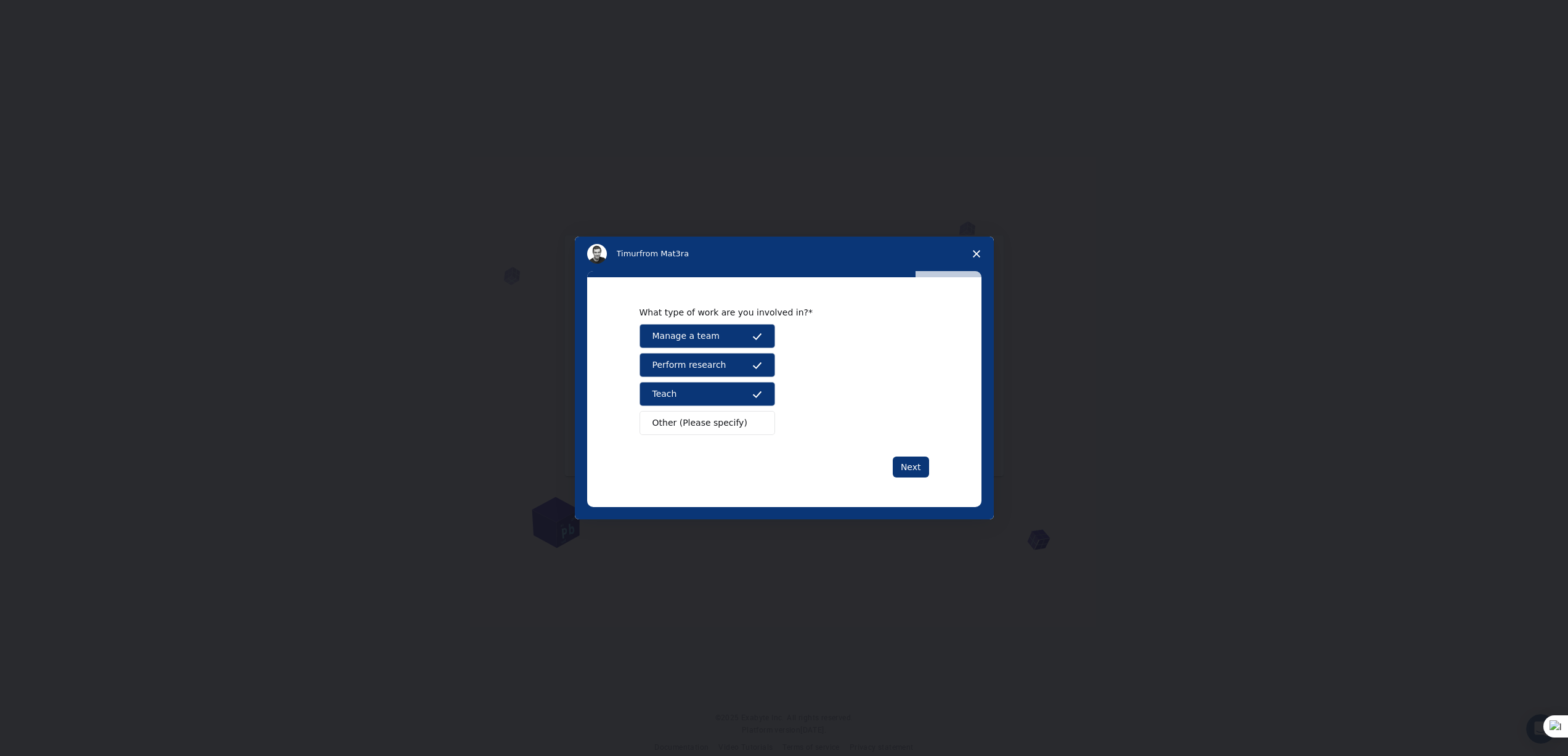
click at [740, 424] on span "Other (Please specify)" at bounding box center [699, 423] width 95 height 13
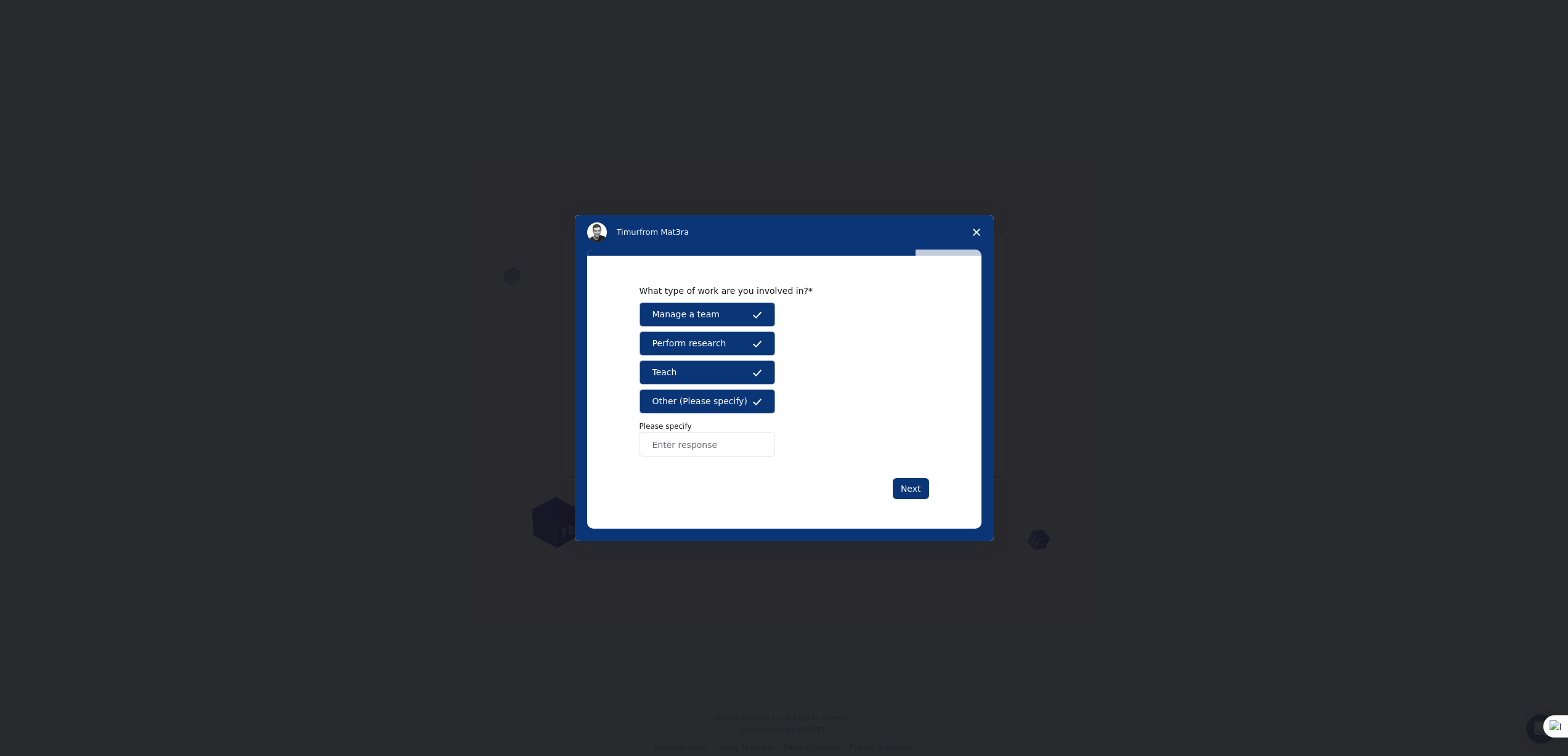
click at [737, 411] on button "Other (Please specify)" at bounding box center [707, 401] width 136 height 24
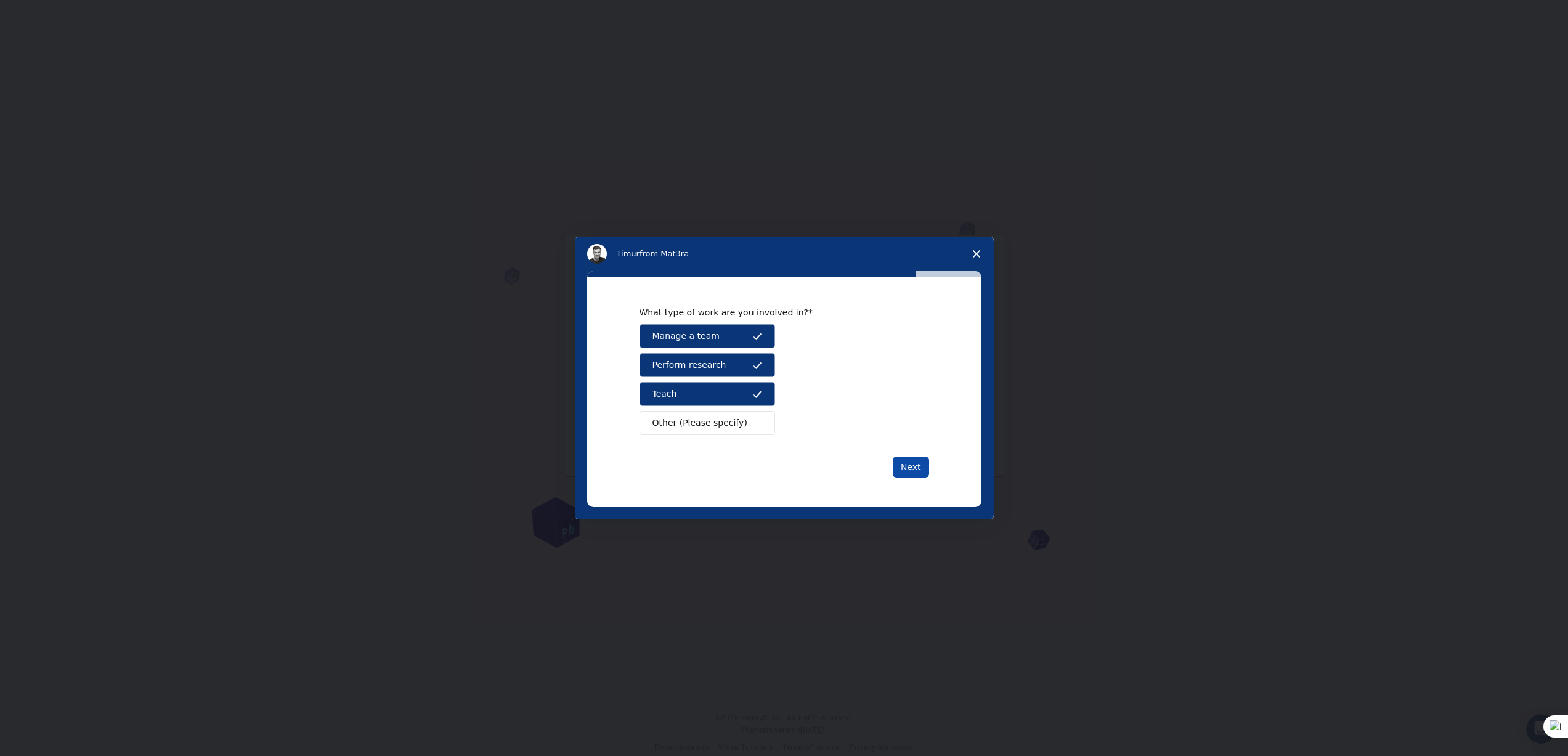
click at [901, 462] on button "Next" at bounding box center [911, 467] width 36 height 21
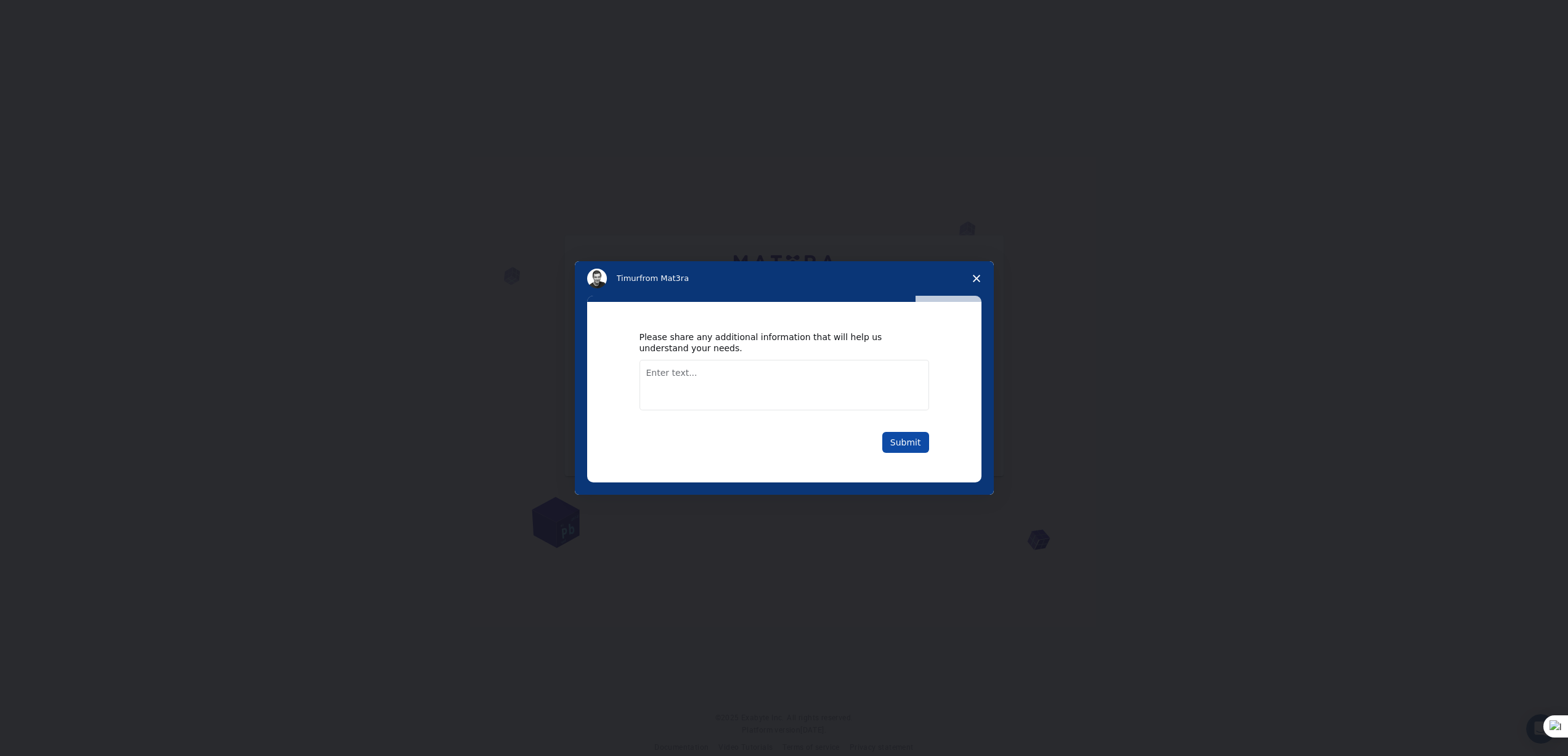
click at [900, 440] on button "Submit" at bounding box center [906, 442] width 47 height 21
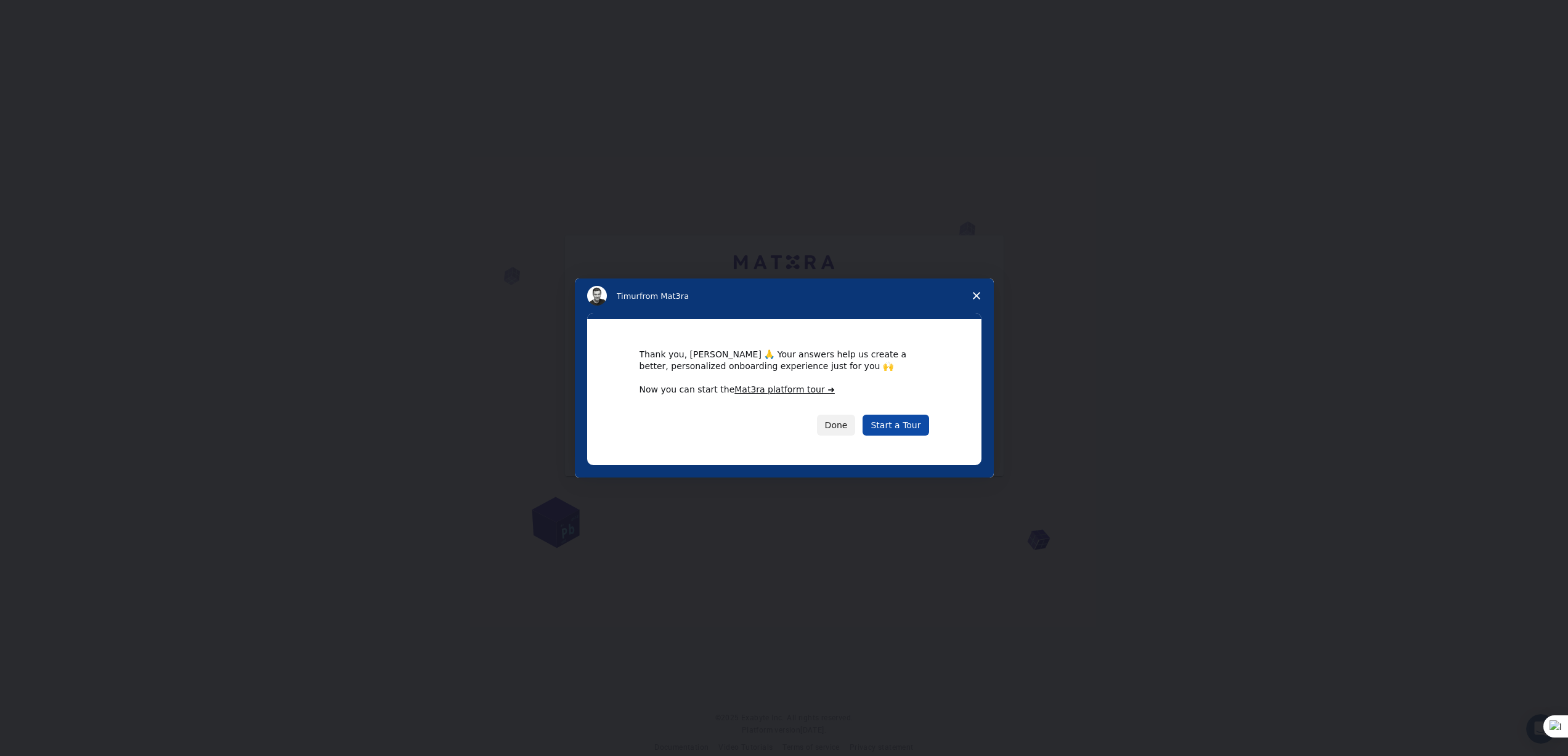
click at [892, 428] on link "Start a Tour" at bounding box center [895, 425] width 66 height 21
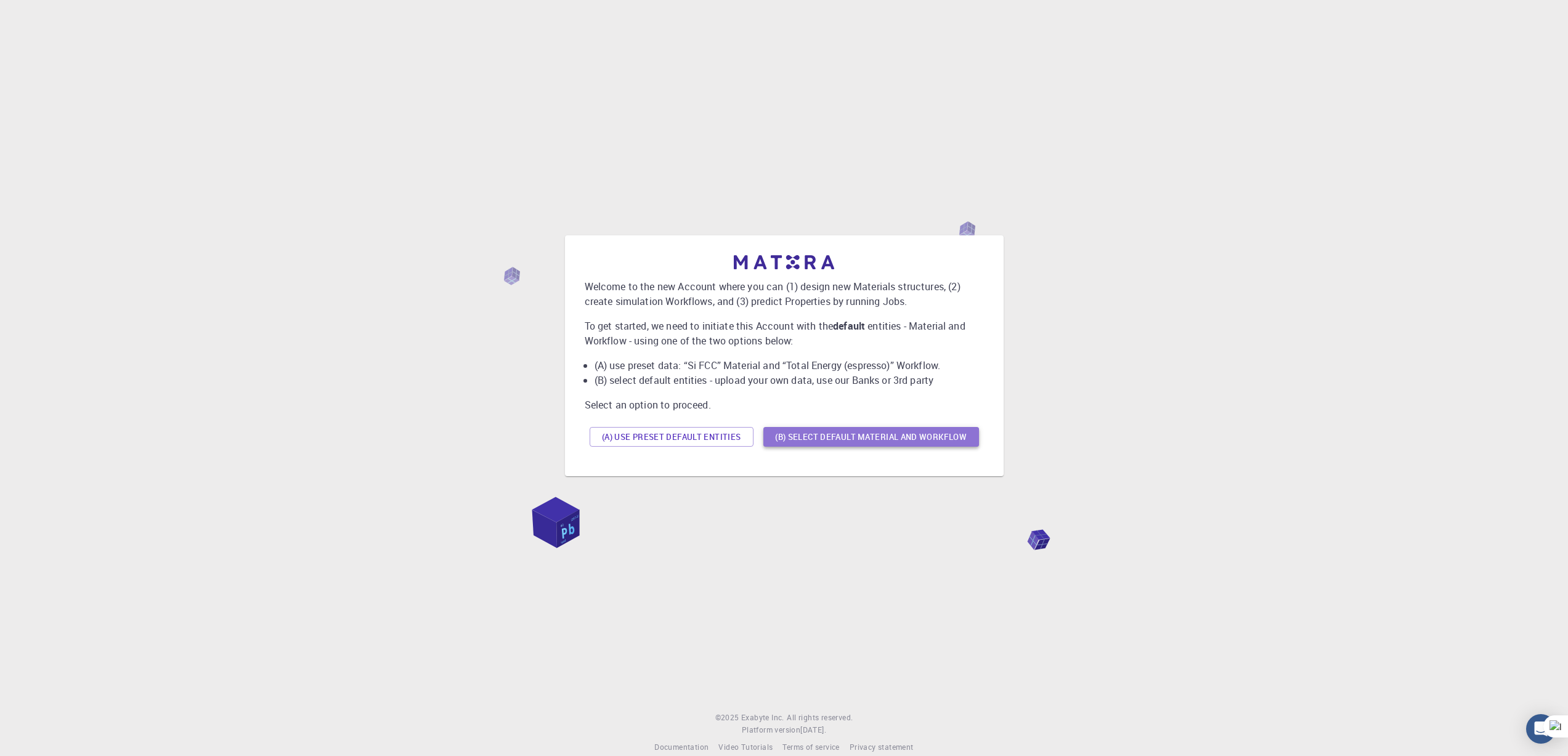
click at [865, 441] on button "(B) Select default material and workflow" at bounding box center [871, 436] width 216 height 19
